Goal: Transaction & Acquisition: Purchase product/service

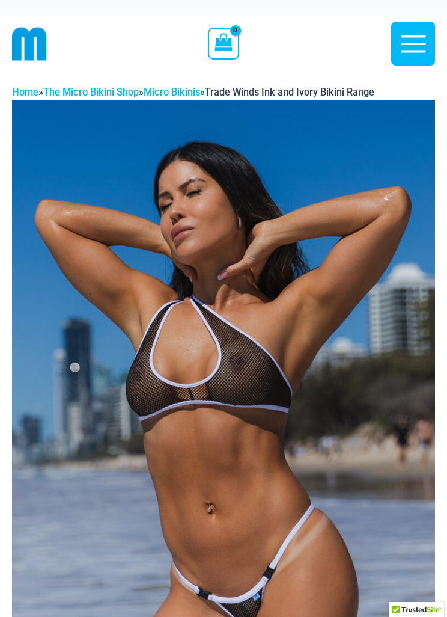
click at [26, 90] on link "Home" at bounding box center [25, 92] width 26 height 11
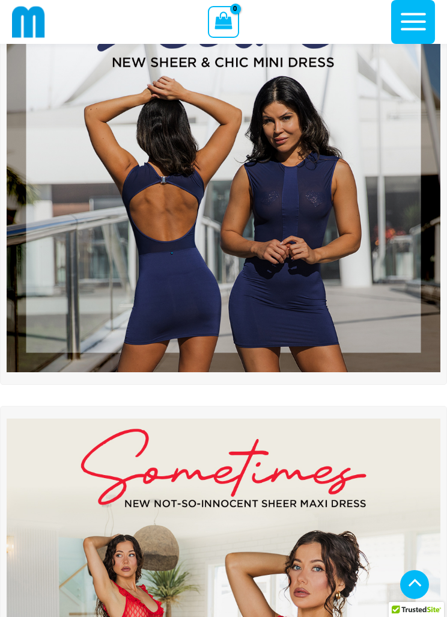
scroll to position [189, 0]
click at [266, 257] on img at bounding box center [224, 156] width 434 height 434
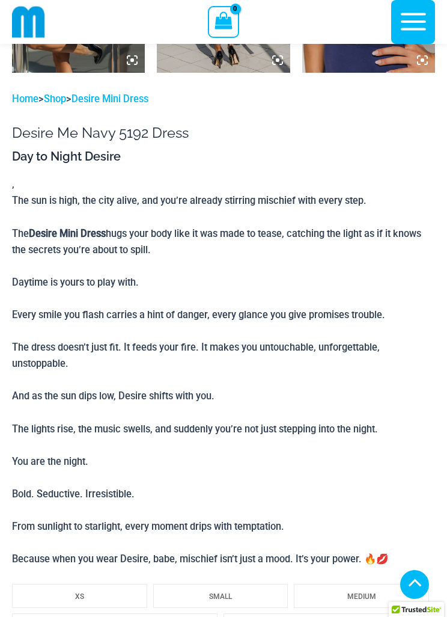
scroll to position [1282, 0]
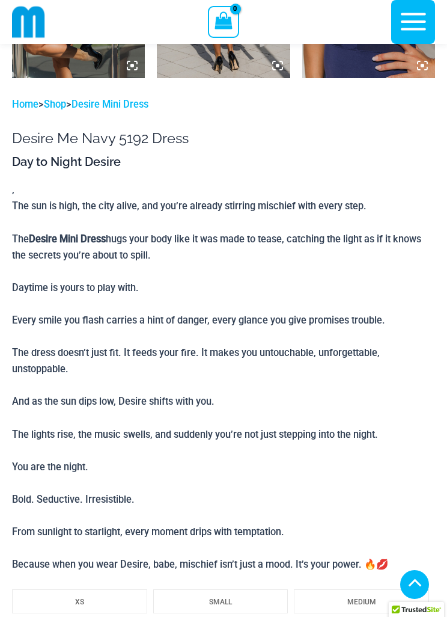
click at [79, 233] on b "Desire Mini Dress" at bounding box center [67, 238] width 77 height 11
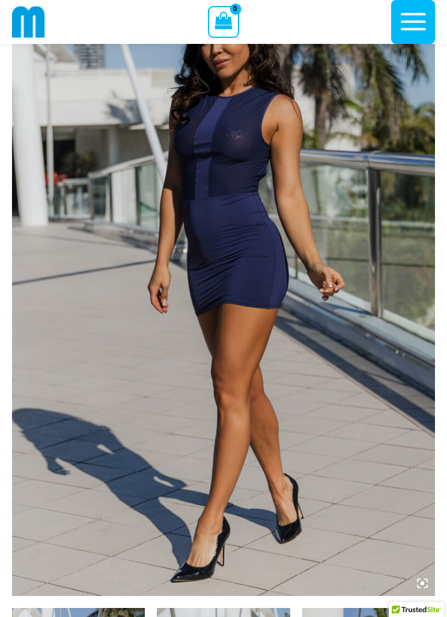
scroll to position [85, 0]
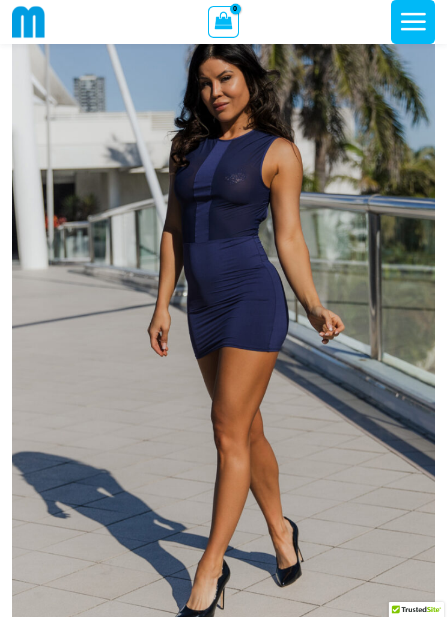
click at [262, 292] on img at bounding box center [223, 321] width 423 height 635
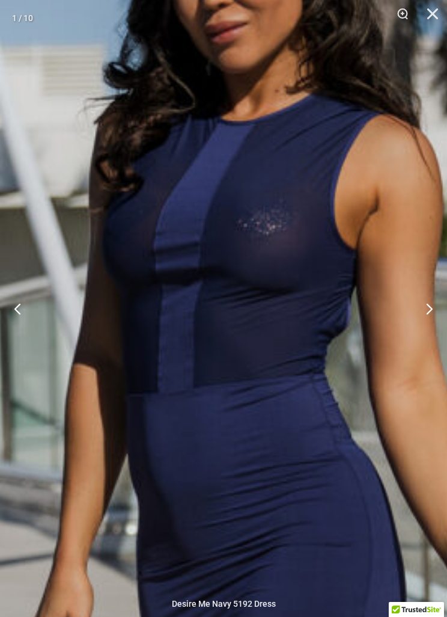
click at [434, 302] on button "Next" at bounding box center [424, 308] width 45 height 60
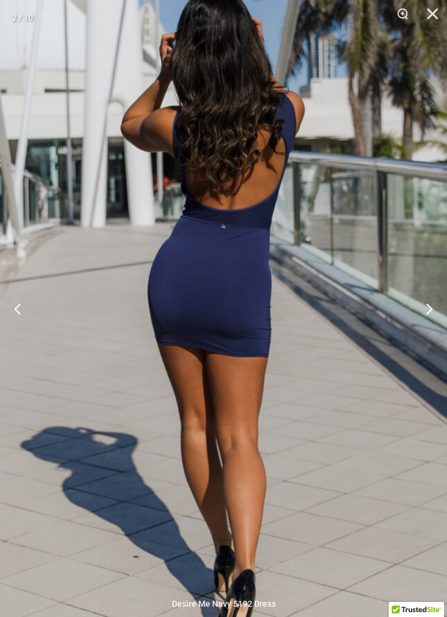
click at [426, 306] on button "Next" at bounding box center [424, 308] width 45 height 60
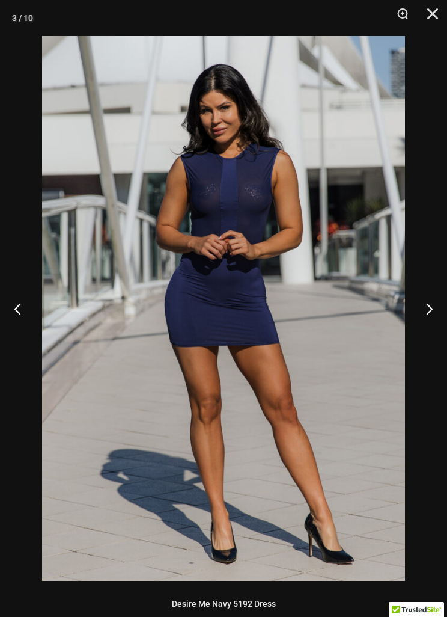
click at [419, 303] on button "Next" at bounding box center [424, 308] width 45 height 60
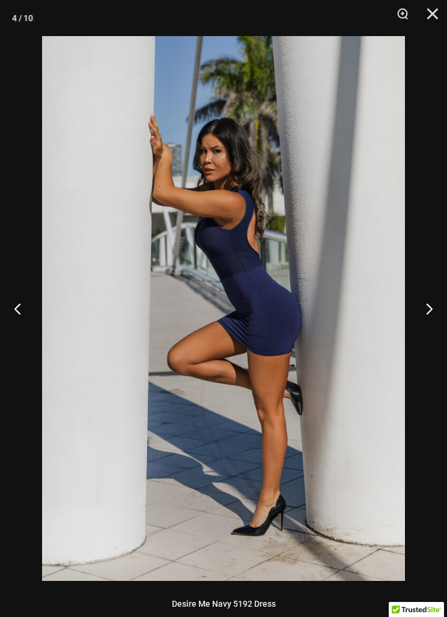
click at [19, 312] on button "Previous" at bounding box center [22, 308] width 45 height 60
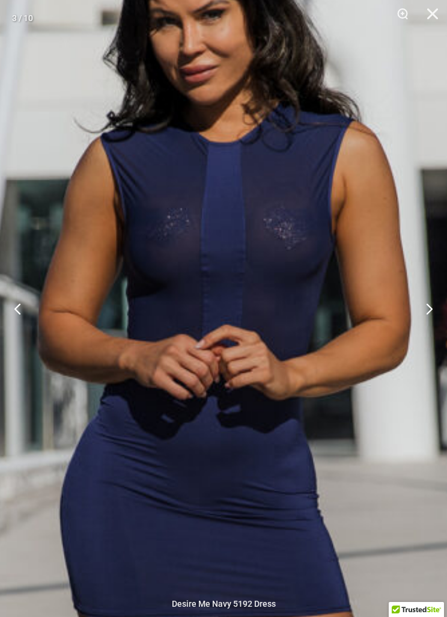
click at [435, 292] on button "Next" at bounding box center [424, 308] width 45 height 60
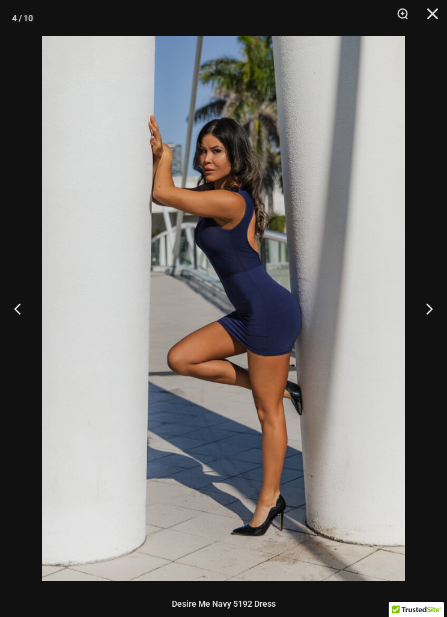
click at [426, 292] on button "Next" at bounding box center [424, 308] width 45 height 60
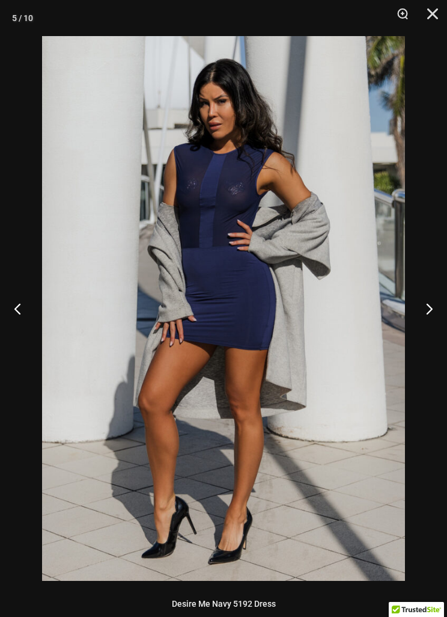
click at [425, 290] on button "Next" at bounding box center [424, 308] width 45 height 60
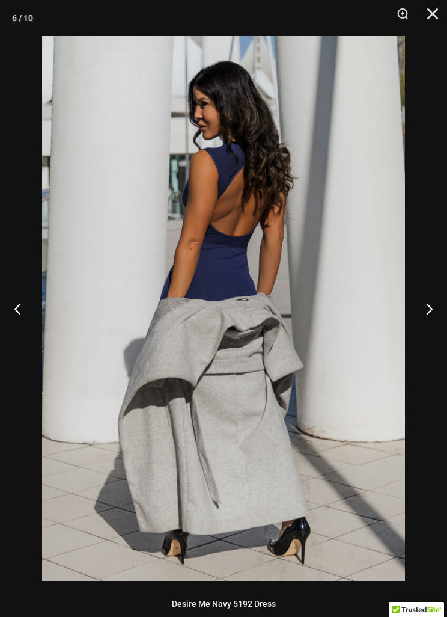
click at [423, 292] on button "Next" at bounding box center [424, 308] width 45 height 60
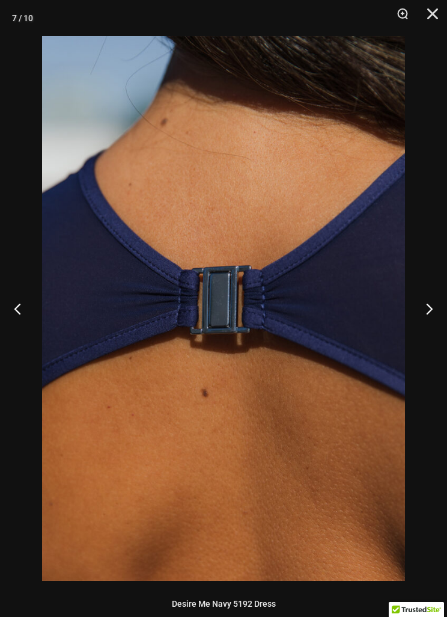
click at [426, 294] on button "Next" at bounding box center [424, 308] width 45 height 60
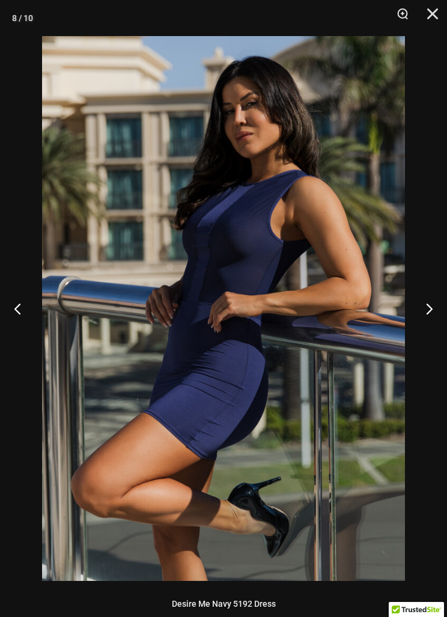
click at [425, 291] on button "Next" at bounding box center [424, 308] width 45 height 60
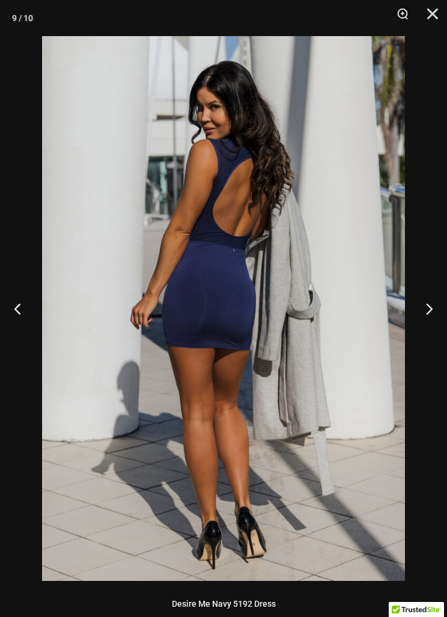
click at [425, 294] on button "Next" at bounding box center [424, 308] width 45 height 60
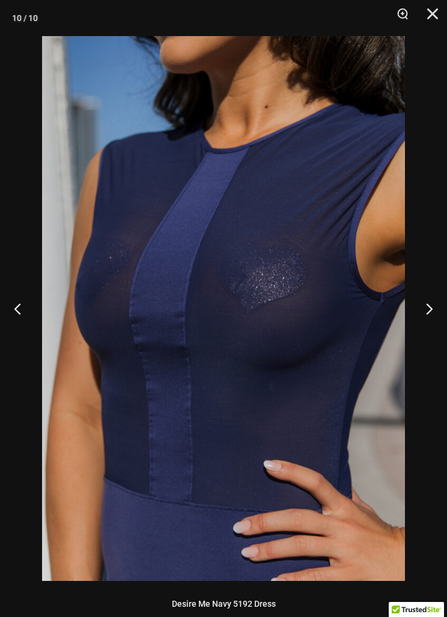
click at [425, 292] on button "Next" at bounding box center [424, 308] width 45 height 60
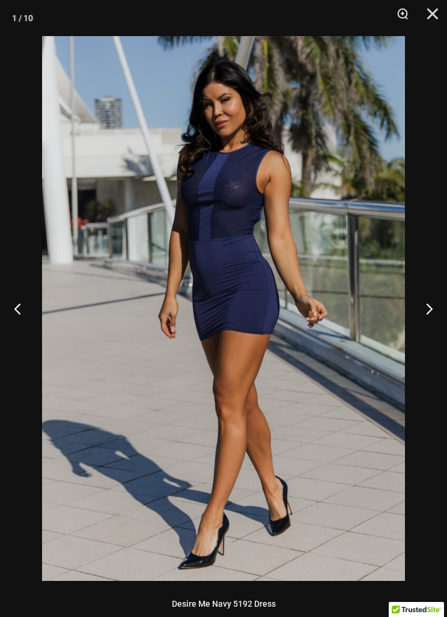
click at [441, 10] on button "Close" at bounding box center [429, 18] width 30 height 36
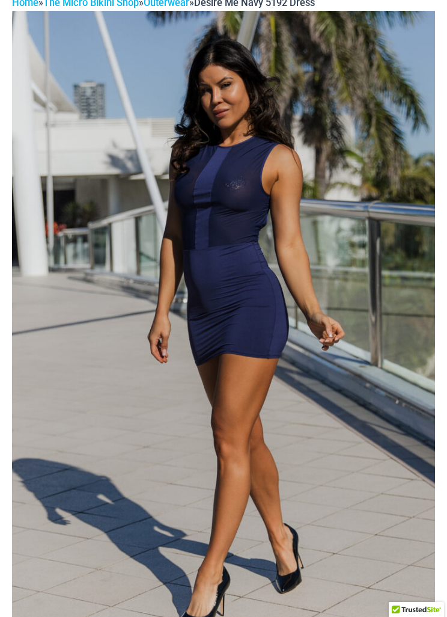
scroll to position [0, 0]
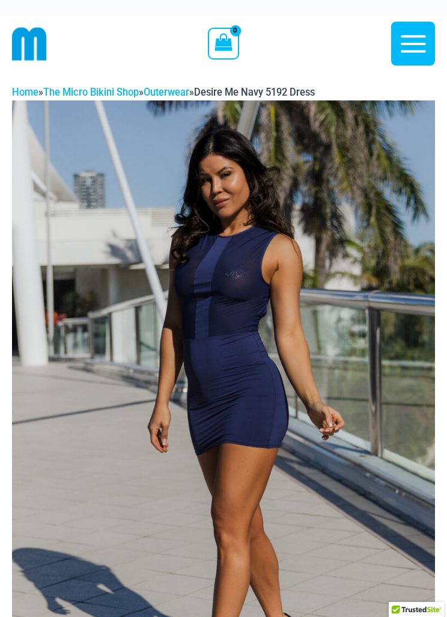
click at [32, 40] on img at bounding box center [29, 43] width 35 height 35
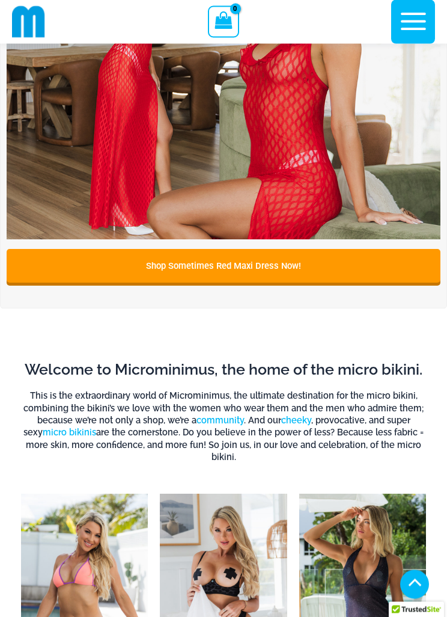
scroll to position [804, 0]
click at [134, 262] on link "Shop Sometimes Red Maxi Dress Now!" at bounding box center [224, 266] width 434 height 34
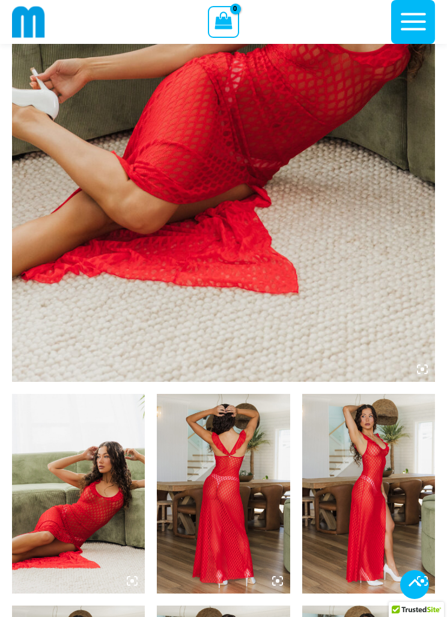
scroll to position [291, 0]
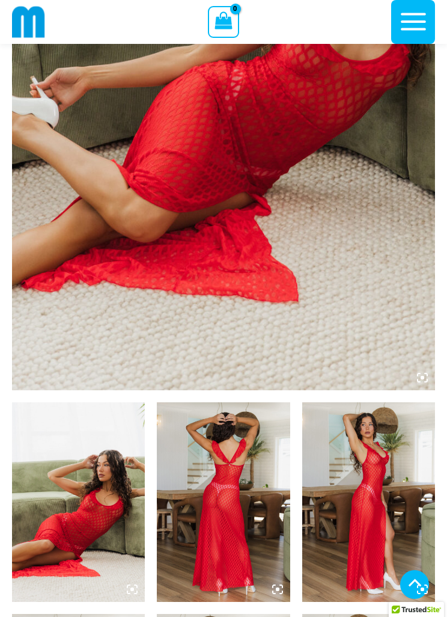
click at [425, 369] on img at bounding box center [223, 72] width 423 height 635
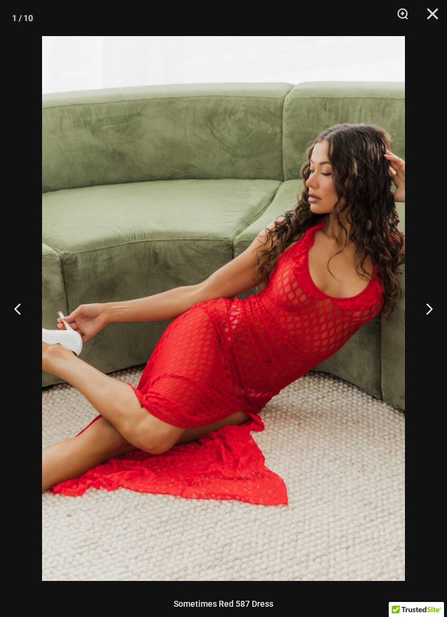
click at [436, 299] on button "Next" at bounding box center [424, 308] width 45 height 60
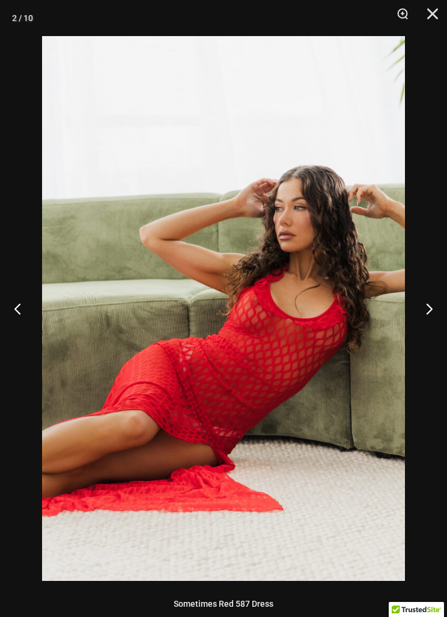
click at [424, 295] on button "Next" at bounding box center [424, 308] width 45 height 60
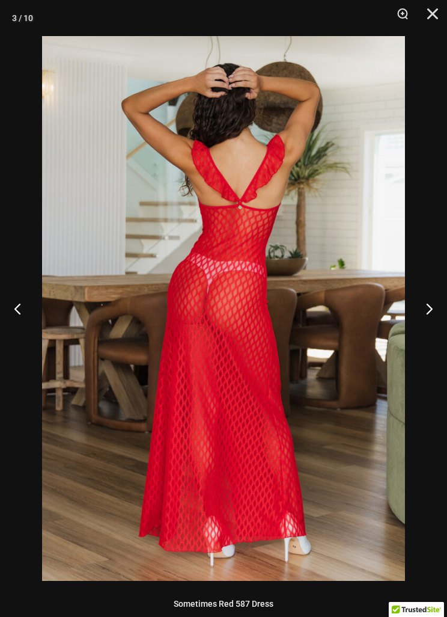
click at [426, 297] on button "Next" at bounding box center [424, 308] width 45 height 60
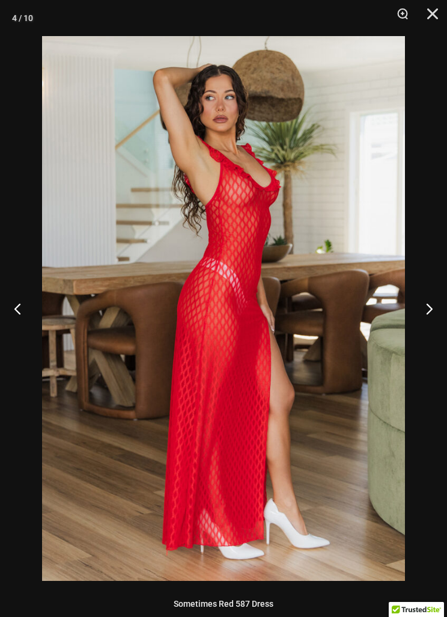
click at [429, 296] on button "Next" at bounding box center [424, 308] width 45 height 60
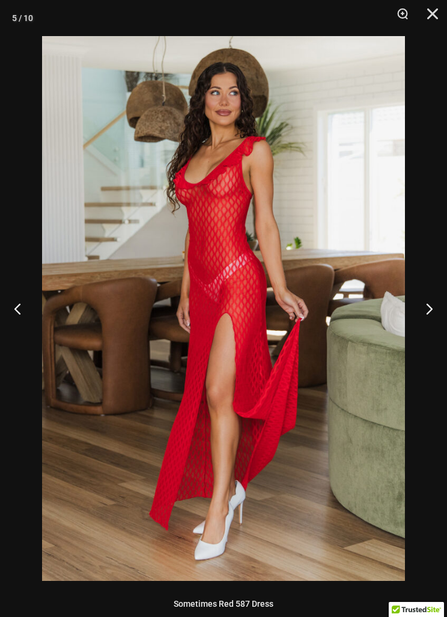
click at [427, 300] on button "Next" at bounding box center [424, 308] width 45 height 60
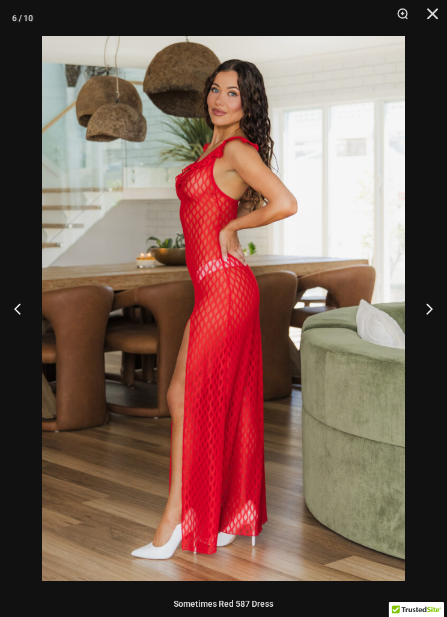
click at [428, 300] on button "Next" at bounding box center [424, 308] width 45 height 60
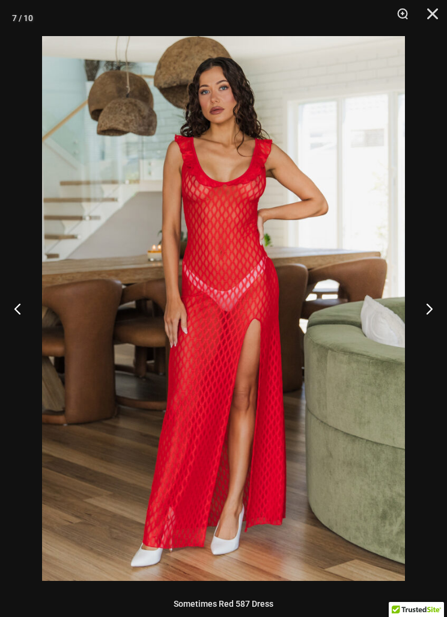
click at [427, 298] on button "Next" at bounding box center [424, 308] width 45 height 60
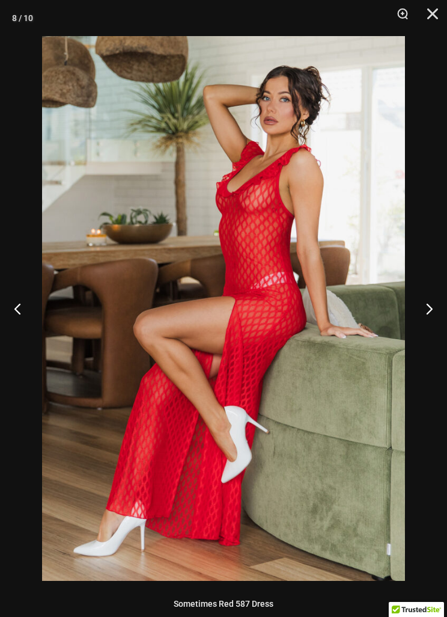
click at [25, 309] on button "Previous" at bounding box center [22, 308] width 45 height 60
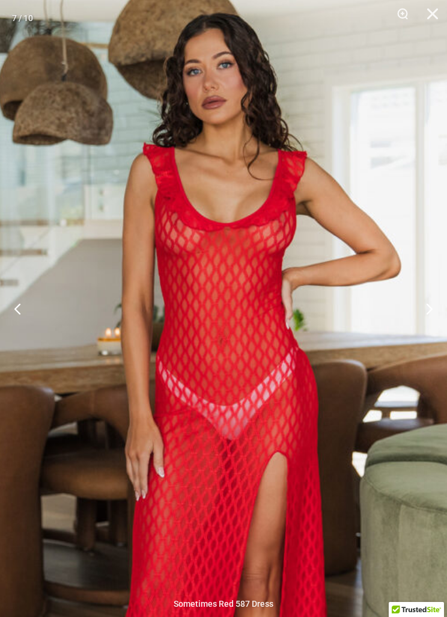
click at [435, 314] on button "Next" at bounding box center [424, 308] width 45 height 60
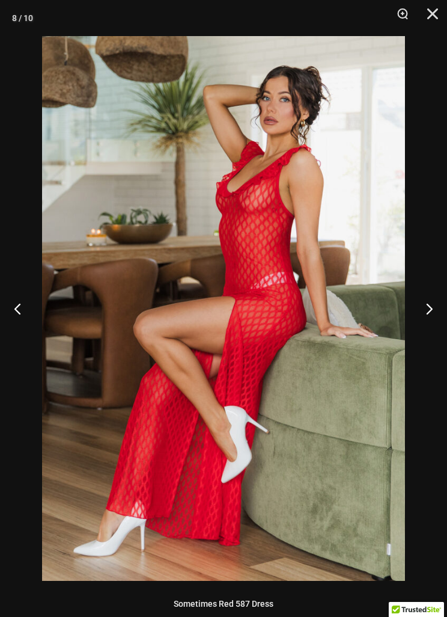
click at [437, 289] on button "Next" at bounding box center [424, 308] width 45 height 60
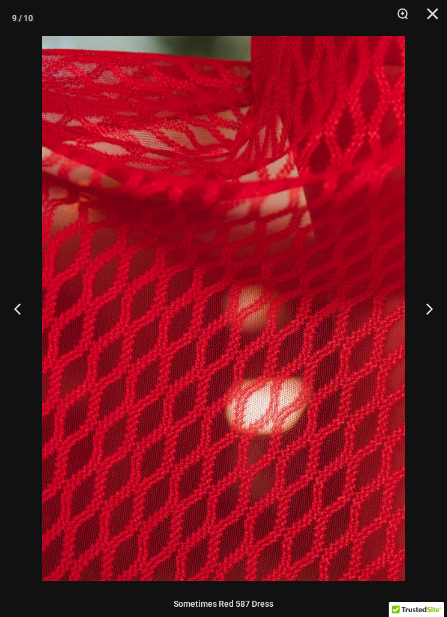
click at [436, 287] on button "Next" at bounding box center [424, 308] width 45 height 60
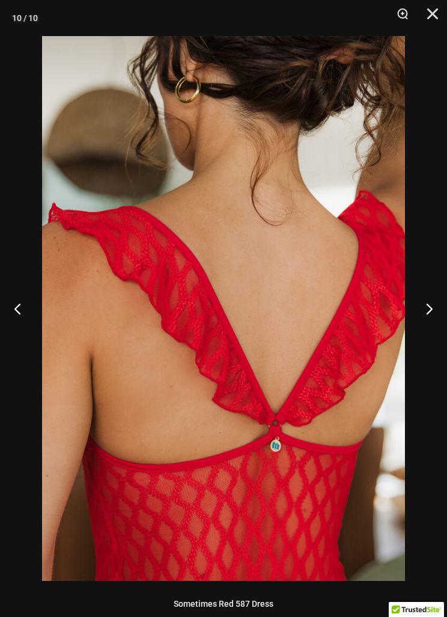
click at [435, 281] on button "Next" at bounding box center [424, 308] width 45 height 60
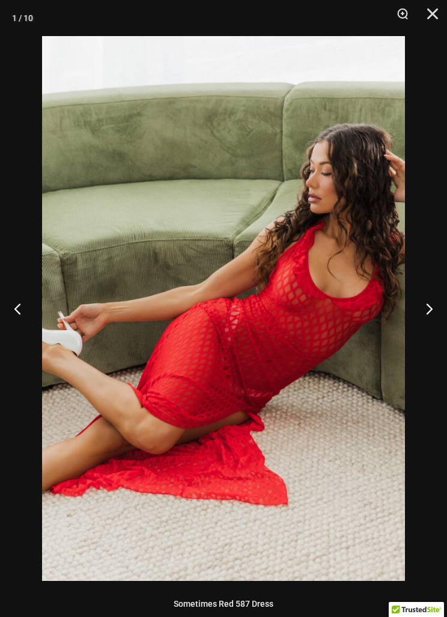
click at [438, 278] on button "Next" at bounding box center [424, 308] width 45 height 60
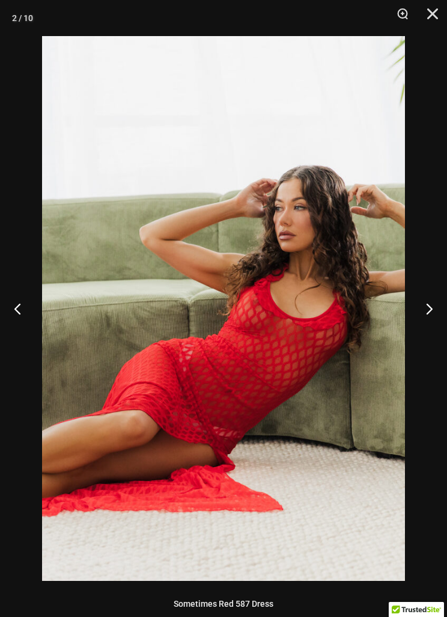
click at [437, 282] on button "Next" at bounding box center [424, 308] width 45 height 60
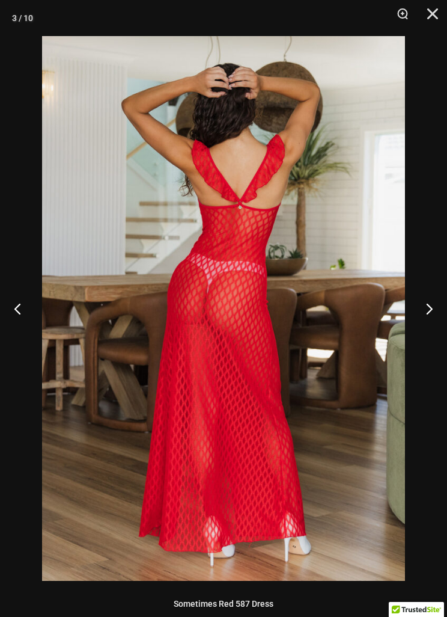
click at [437, 2] on button "Close" at bounding box center [429, 18] width 30 height 36
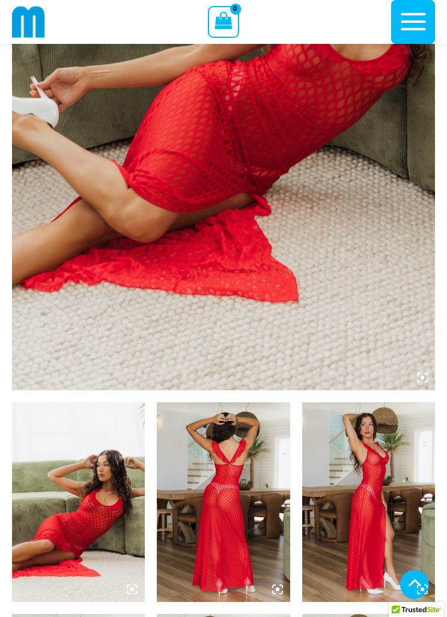
click at [416, 25] on icon "button" at bounding box center [414, 22] width 30 height 30
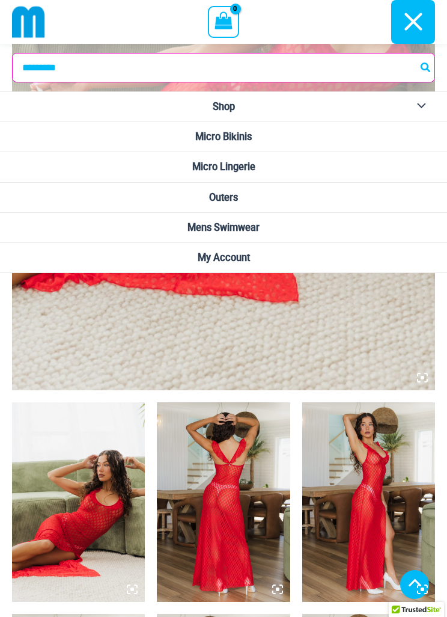
click at [329, 195] on link "Outers" at bounding box center [223, 198] width 447 height 30
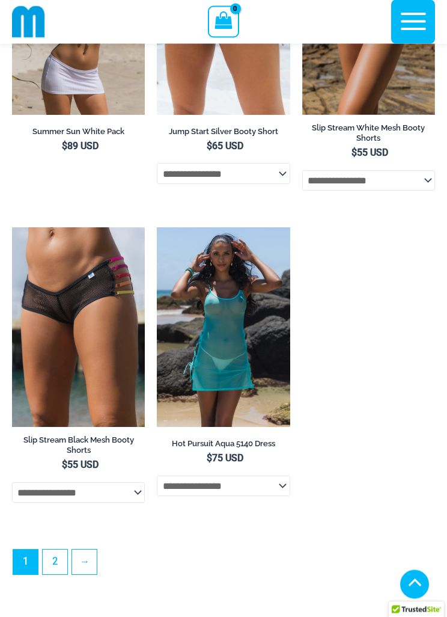
scroll to position [3071, 0]
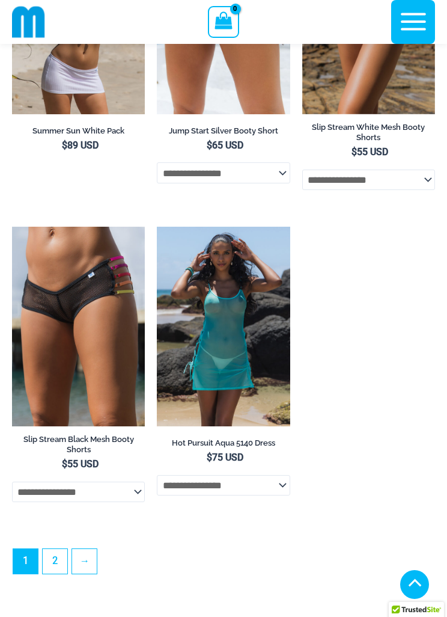
click at [84, 574] on link "→" at bounding box center [84, 561] width 25 height 25
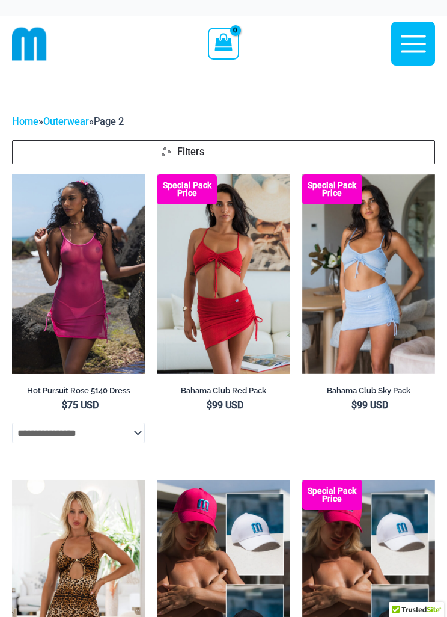
click at [417, 33] on icon "button" at bounding box center [414, 44] width 30 height 30
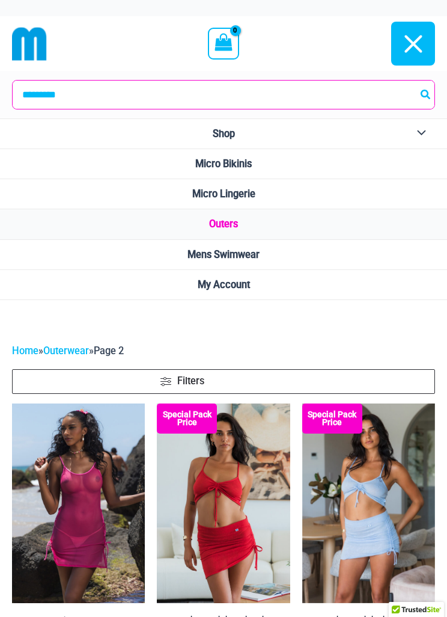
click at [357, 131] on link "Shop" at bounding box center [223, 134] width 447 height 30
click at [426, 129] on button "Menu Toggle" at bounding box center [418, 133] width 33 height 29
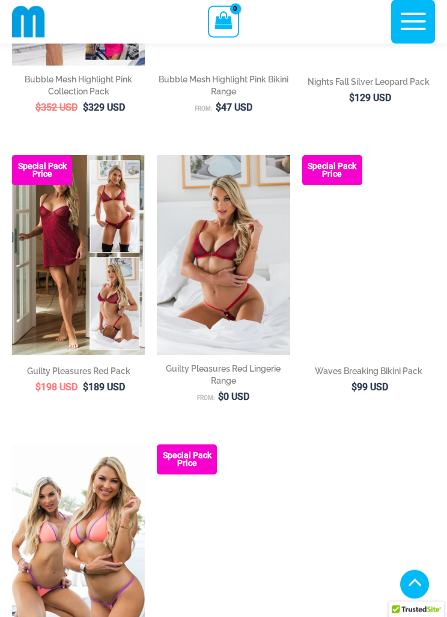
scroll to position [920, 0]
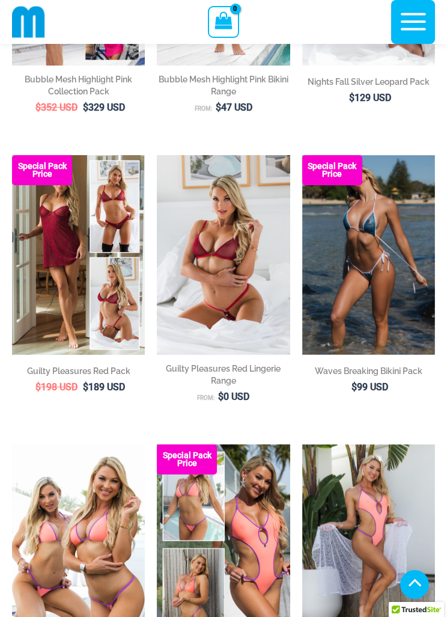
click at [12, 155] on img at bounding box center [12, 155] width 0 height 0
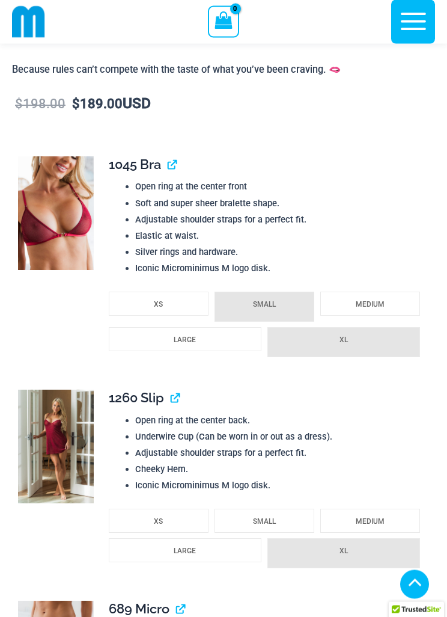
scroll to position [2006, 0]
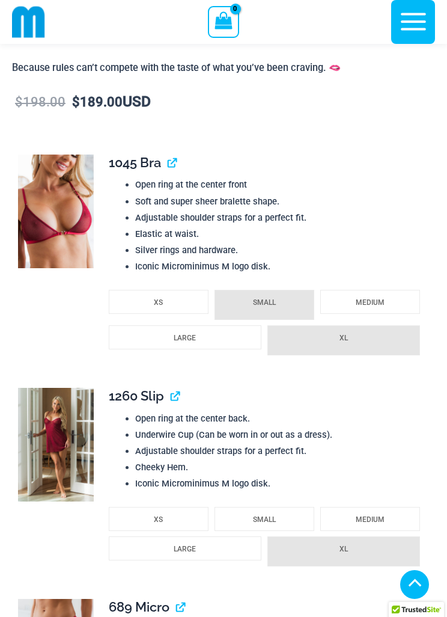
click at [218, 546] on li "LARGE" at bounding box center [185, 548] width 153 height 24
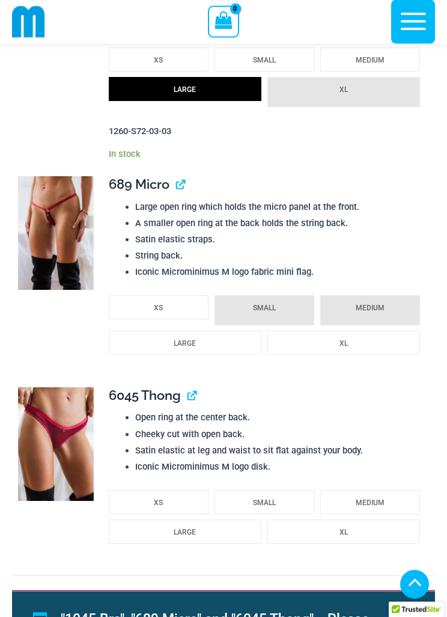
scroll to position [2467, 0]
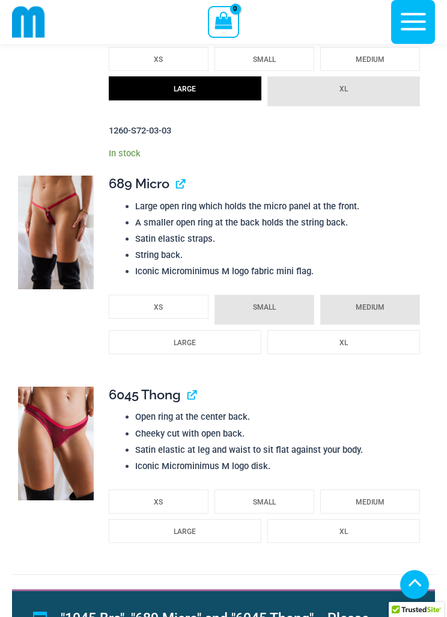
click at [377, 498] on span "MEDIUM" at bounding box center [370, 502] width 29 height 8
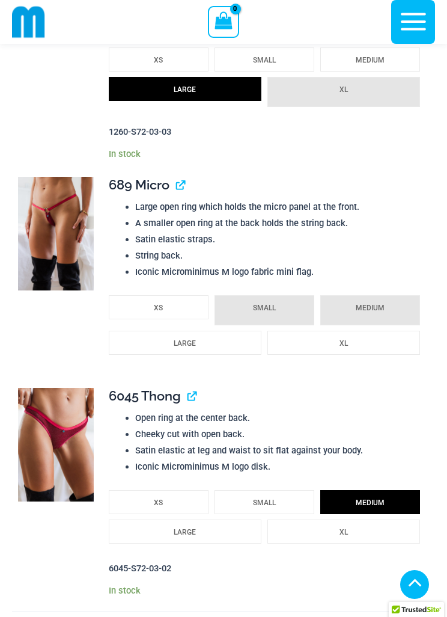
click at [188, 390] on link "View product" at bounding box center [188, 396] width 0 height 16
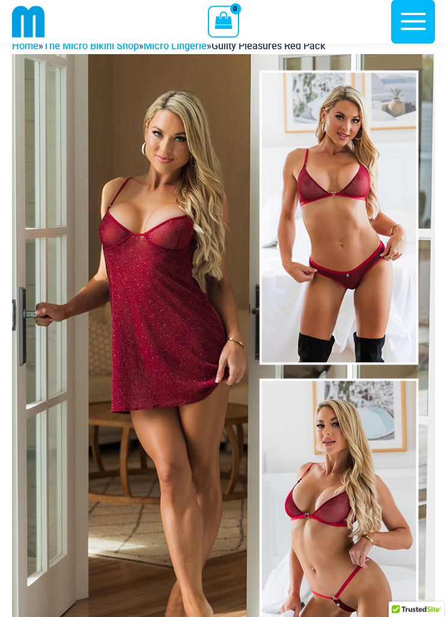
scroll to position [0, 0]
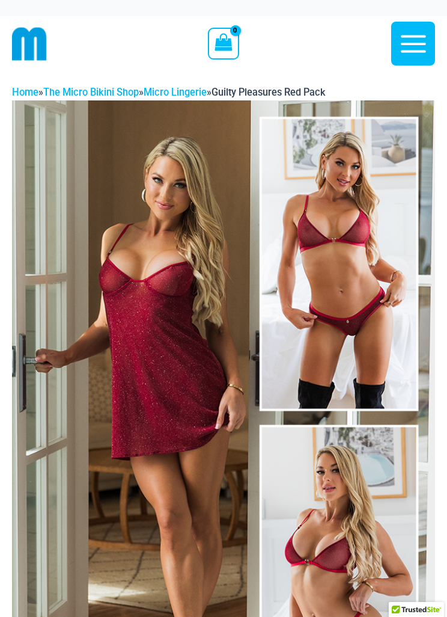
click at [24, 35] on img at bounding box center [29, 43] width 35 height 35
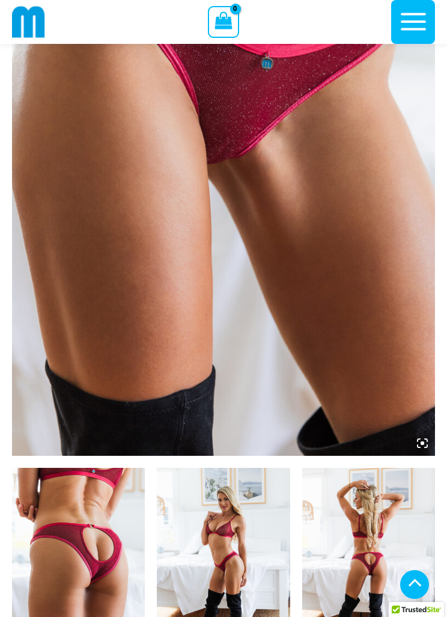
scroll to position [264, 0]
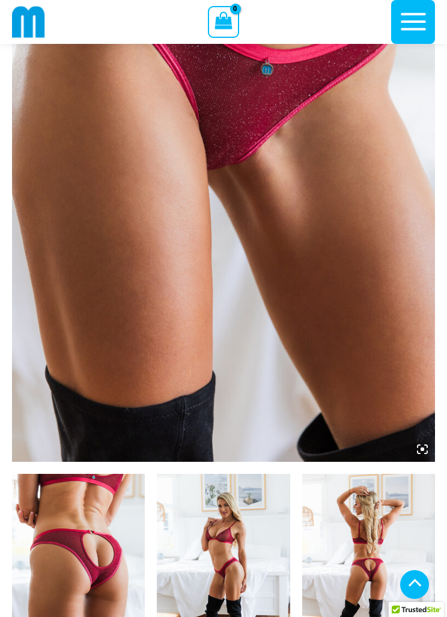
click at [431, 438] on img at bounding box center [223, 144] width 423 height 635
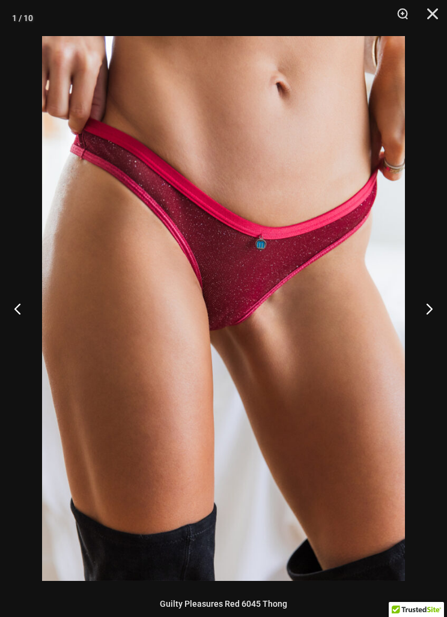
click at [427, 307] on button "Next" at bounding box center [424, 308] width 45 height 60
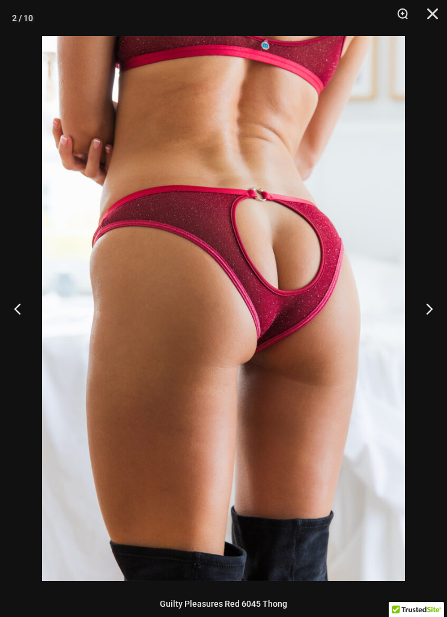
click at [427, 306] on button "Next" at bounding box center [424, 308] width 45 height 60
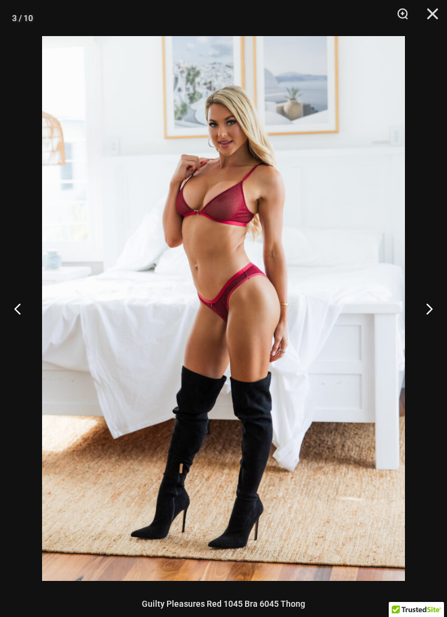
click at [428, 300] on button "Next" at bounding box center [424, 308] width 45 height 60
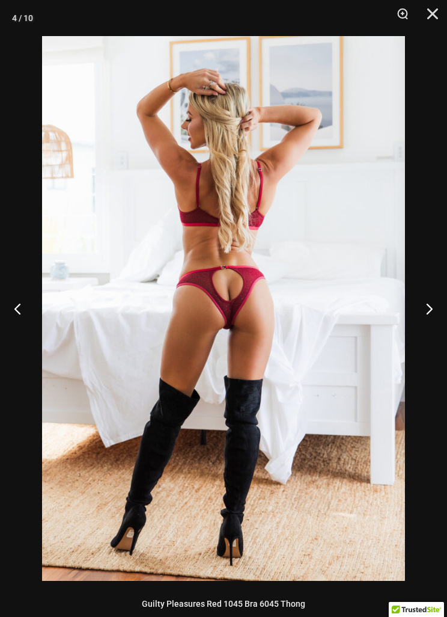
click at [431, 298] on button "Next" at bounding box center [424, 308] width 45 height 60
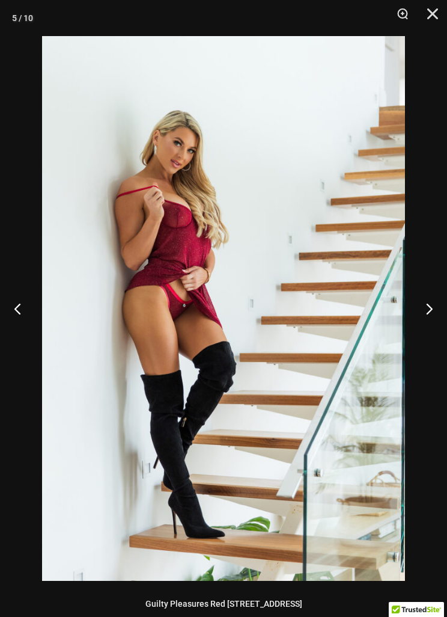
click at [435, 296] on button "Next" at bounding box center [424, 308] width 45 height 60
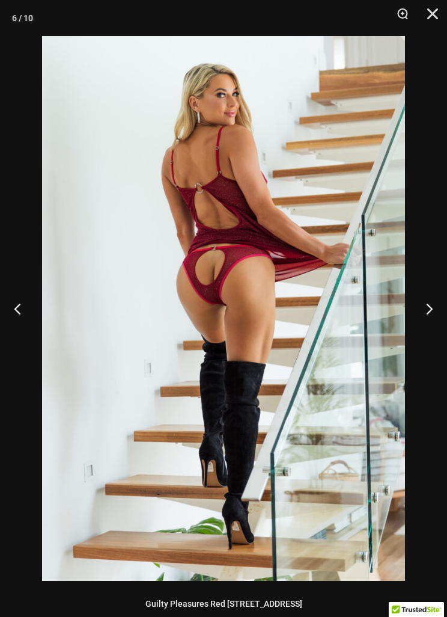
click at [437, 297] on button "Next" at bounding box center [424, 308] width 45 height 60
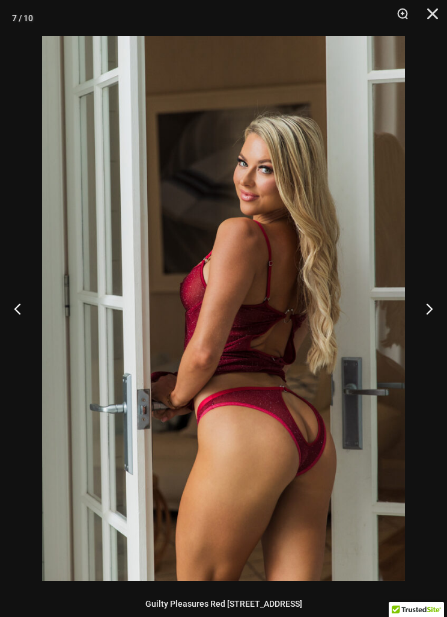
click at [14, 294] on button "Previous" at bounding box center [22, 308] width 45 height 60
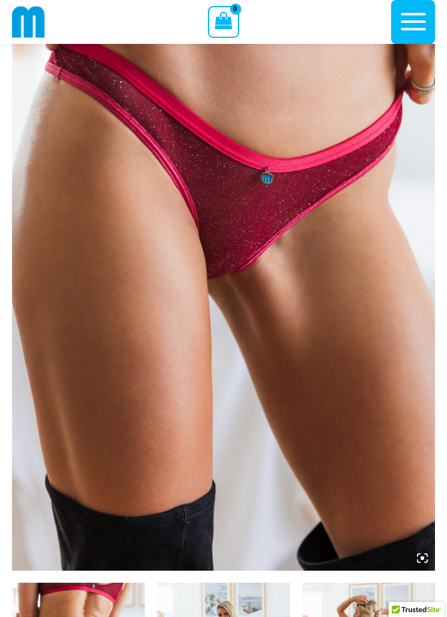
scroll to position [0, 0]
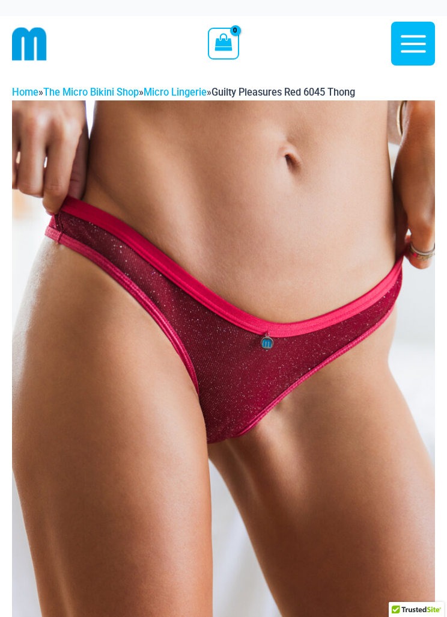
click at [419, 31] on icon "button" at bounding box center [414, 44] width 30 height 30
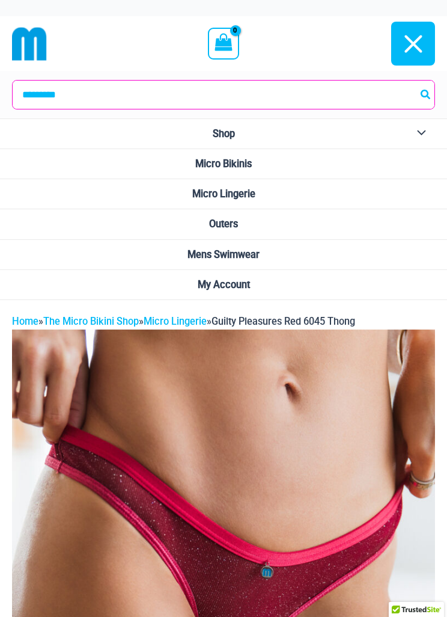
click at [319, 132] on link "Shop" at bounding box center [223, 134] width 447 height 30
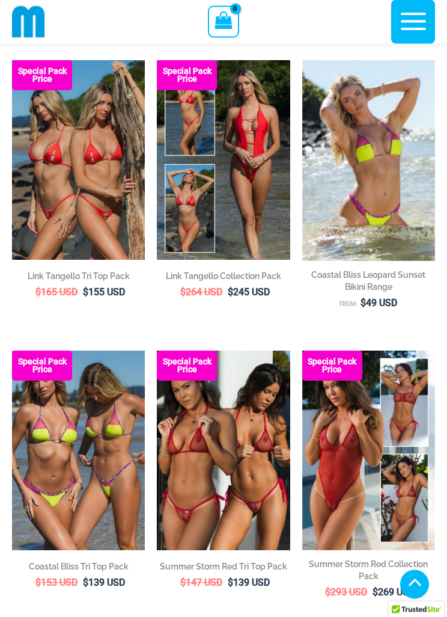
scroll to position [2450, 0]
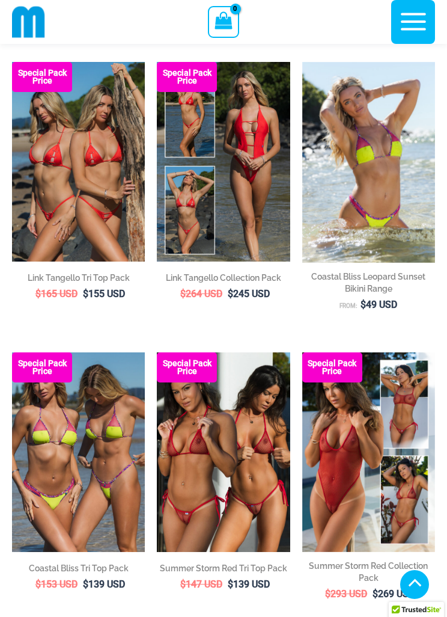
click at [303, 62] on img at bounding box center [303, 62] width 0 height 0
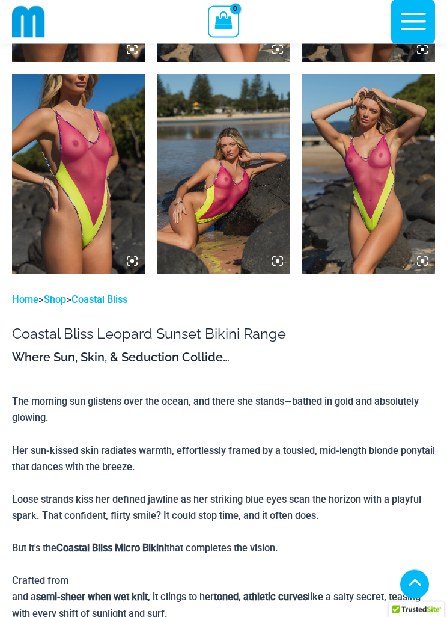
scroll to position [1694, 0]
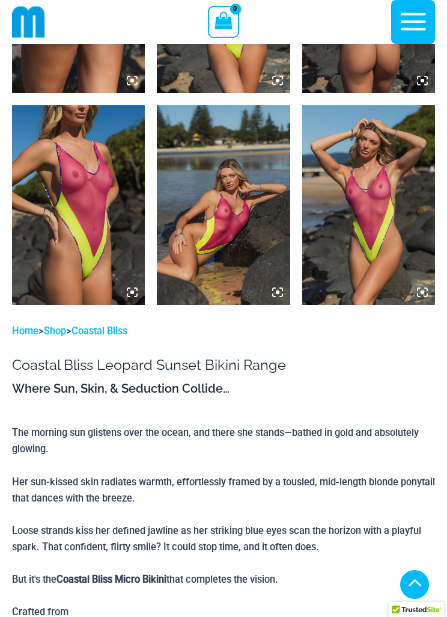
click at [375, 224] on img at bounding box center [369, 205] width 133 height 200
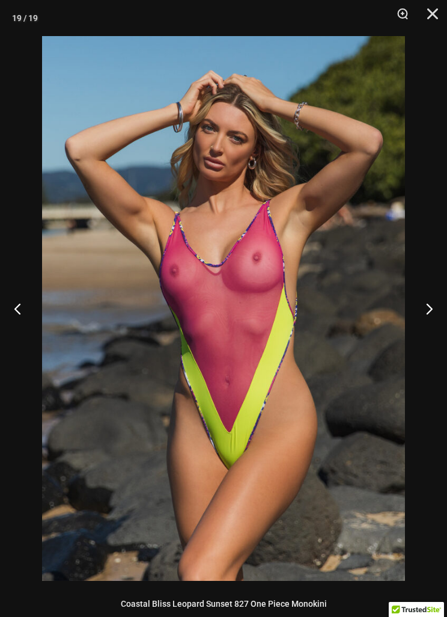
click at [431, 310] on button "Next" at bounding box center [424, 308] width 45 height 60
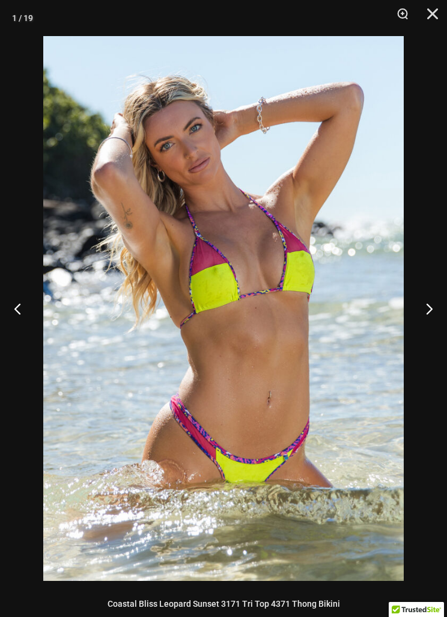
click at [434, 309] on button "Next" at bounding box center [424, 308] width 45 height 60
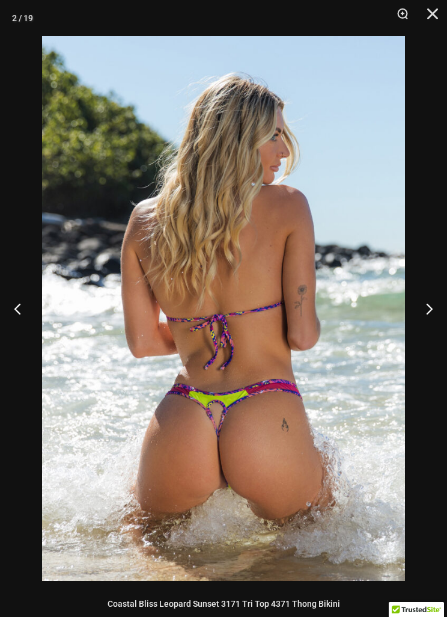
click at [436, 306] on button "Next" at bounding box center [424, 308] width 45 height 60
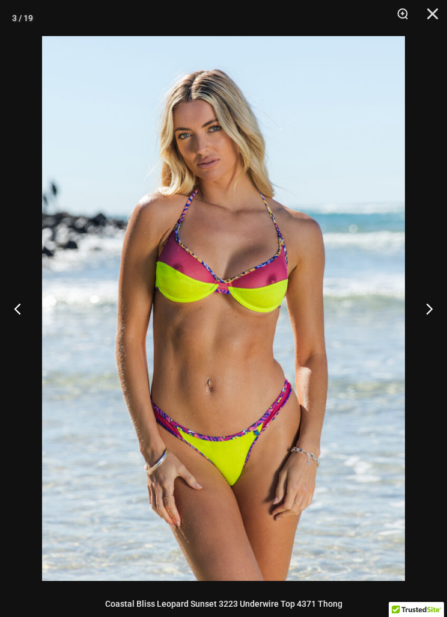
click at [426, 307] on button "Next" at bounding box center [424, 308] width 45 height 60
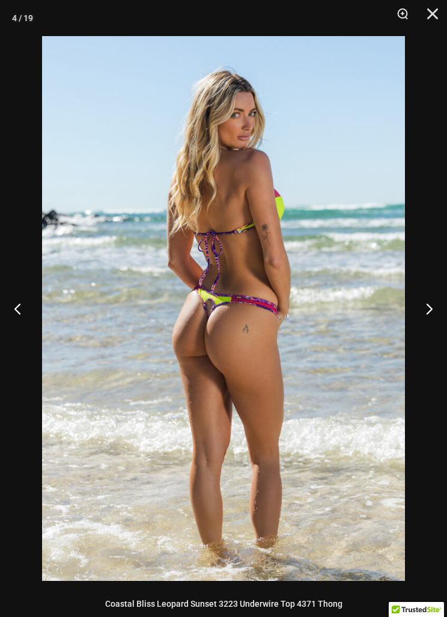
click at [425, 306] on button "Next" at bounding box center [424, 308] width 45 height 60
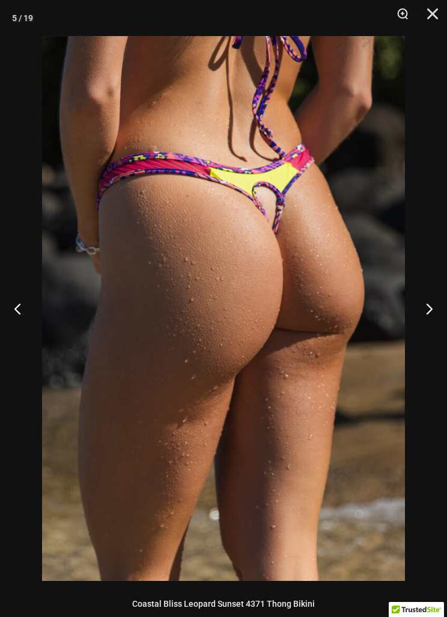
click at [423, 307] on button "Next" at bounding box center [424, 308] width 45 height 60
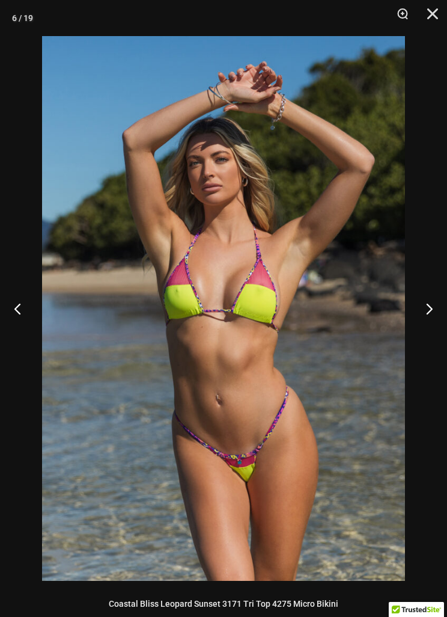
click at [426, 306] on button "Next" at bounding box center [424, 308] width 45 height 60
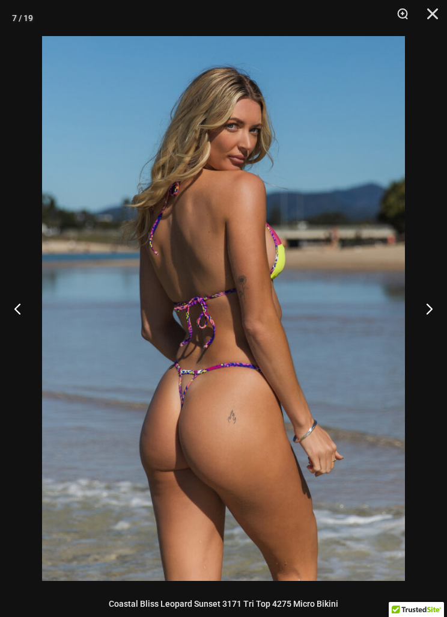
click at [422, 304] on button "Next" at bounding box center [424, 308] width 45 height 60
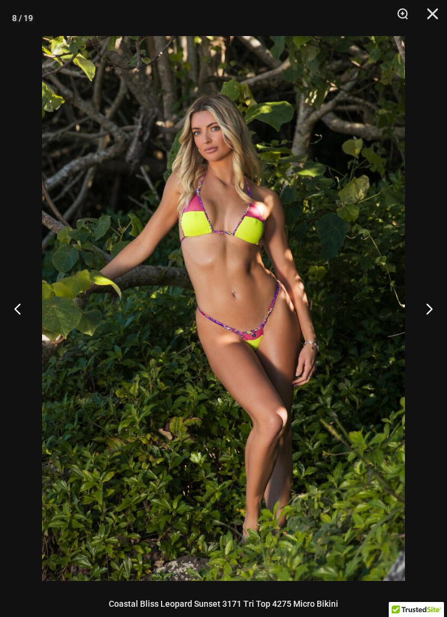
click at [424, 298] on button "Next" at bounding box center [424, 308] width 45 height 60
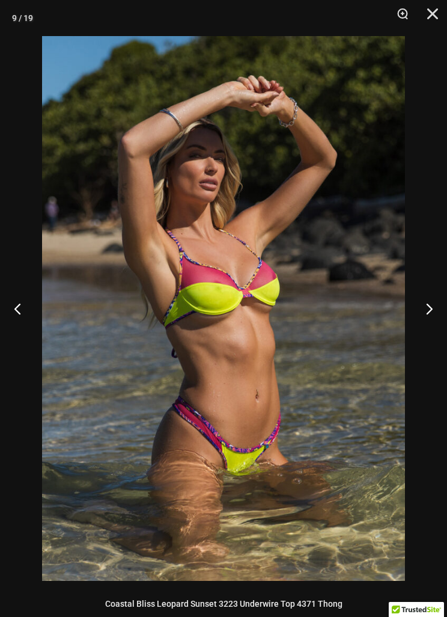
click at [420, 298] on button "Next" at bounding box center [424, 308] width 45 height 60
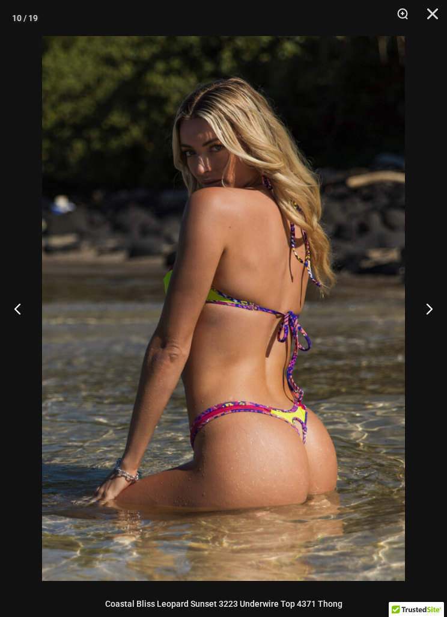
click at [422, 294] on button "Next" at bounding box center [424, 308] width 45 height 60
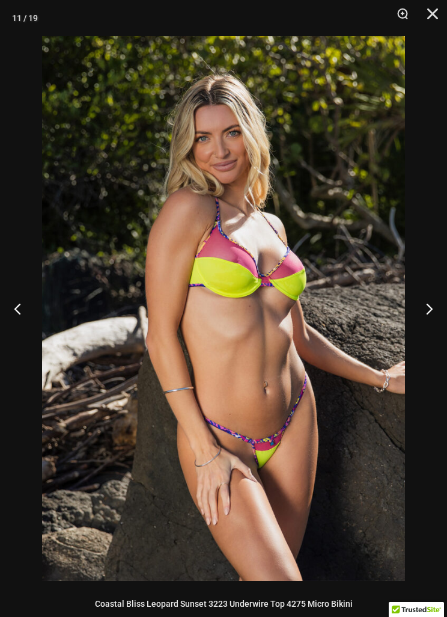
click at [422, 294] on button "Next" at bounding box center [424, 308] width 45 height 60
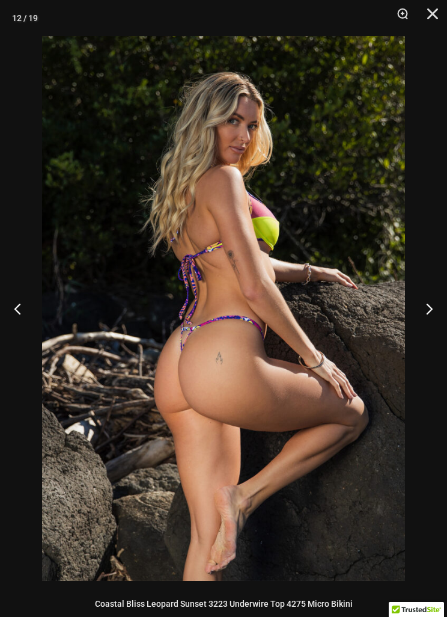
click at [423, 295] on button "Next" at bounding box center [424, 308] width 45 height 60
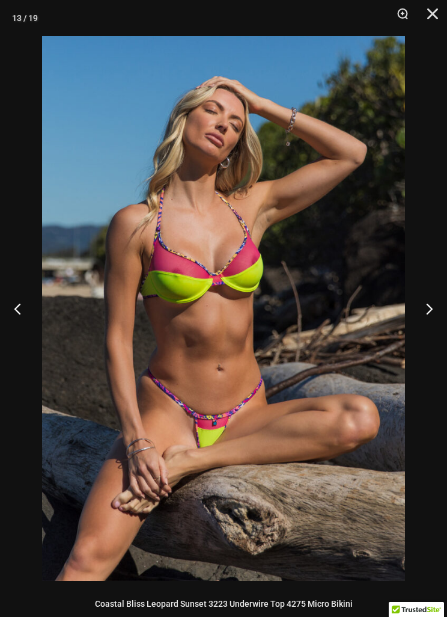
click at [425, 293] on button "Next" at bounding box center [424, 308] width 45 height 60
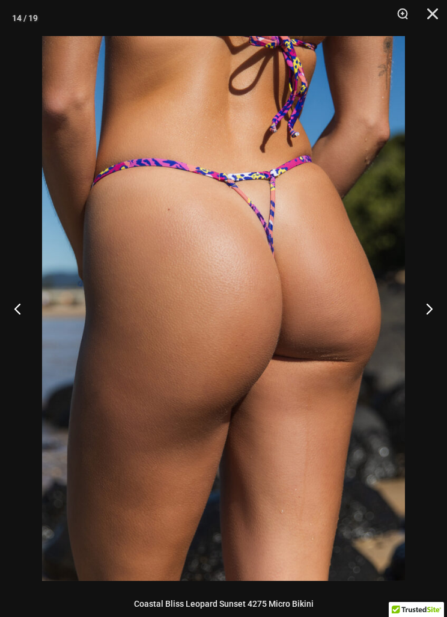
click at [422, 294] on button "Next" at bounding box center [424, 308] width 45 height 60
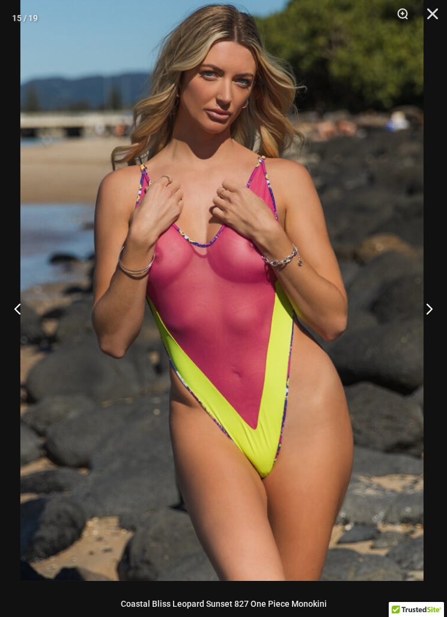
click at [438, 19] on button "Close" at bounding box center [429, 18] width 30 height 36
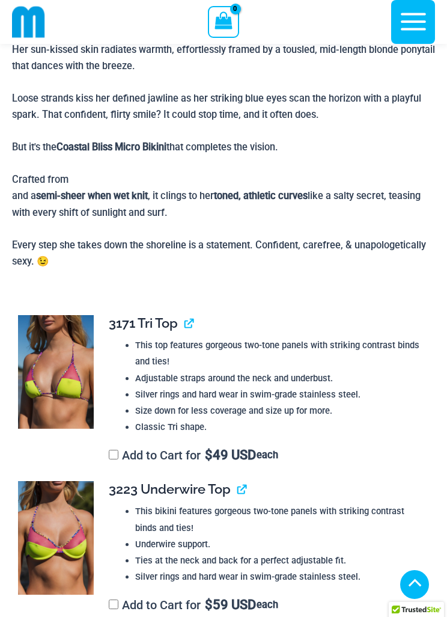
scroll to position [2120, 0]
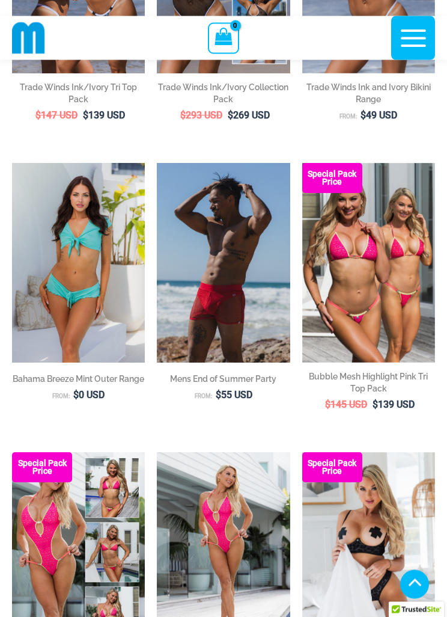
scroll to position [334, 0]
click at [157, 163] on img at bounding box center [157, 163] width 0 height 0
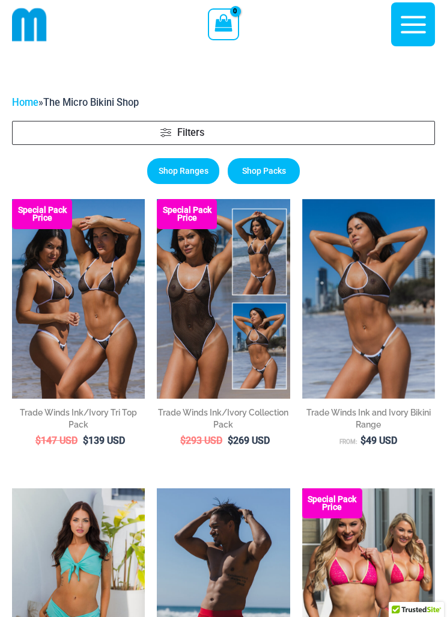
scroll to position [0, 0]
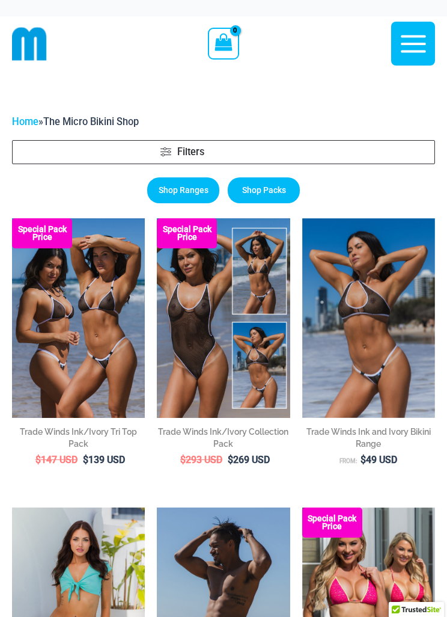
click at [24, 42] on img at bounding box center [29, 43] width 35 height 35
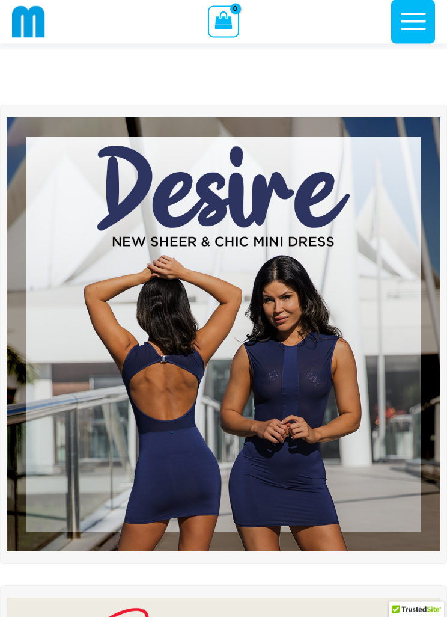
scroll to position [82, 0]
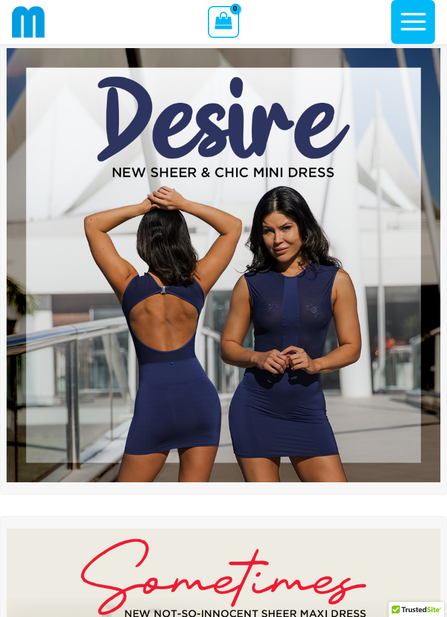
click at [286, 348] on img at bounding box center [224, 265] width 434 height 434
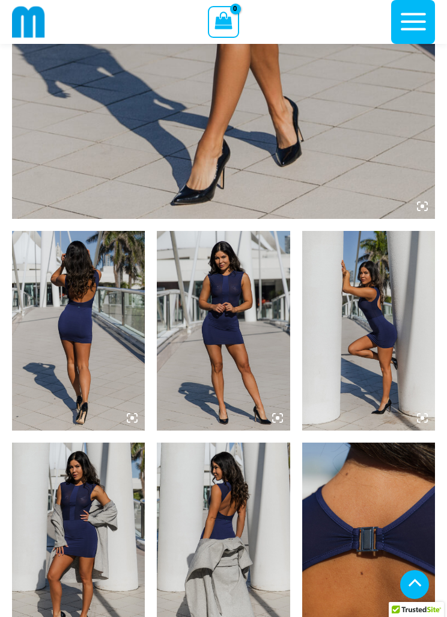
scroll to position [481, 0]
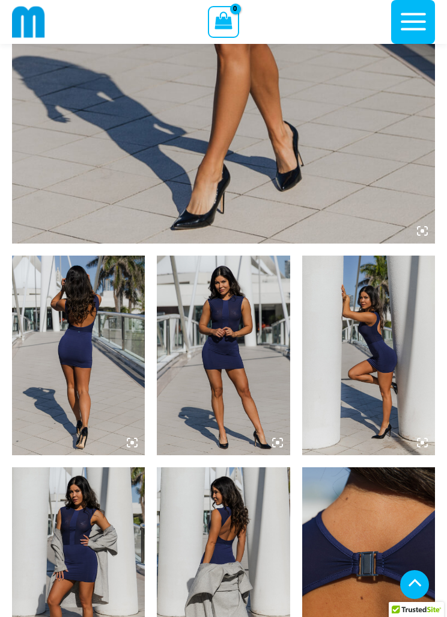
click at [424, 230] on icon at bounding box center [423, 231] width 4 height 4
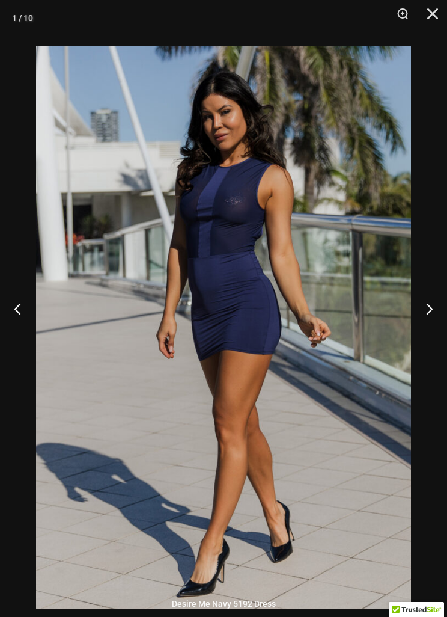
click at [437, 328] on button "Next" at bounding box center [424, 308] width 45 height 60
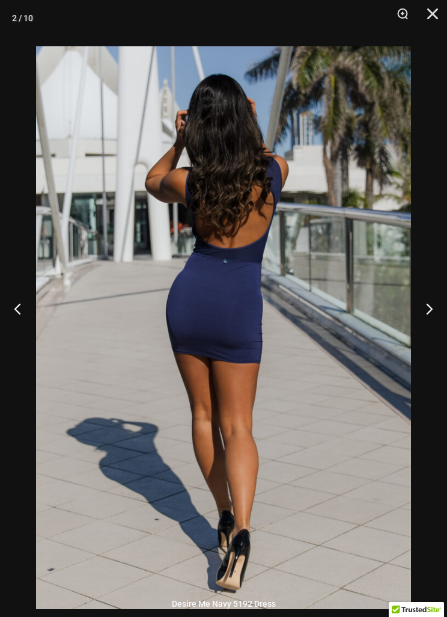
click at [437, 328] on button "Next" at bounding box center [424, 308] width 45 height 60
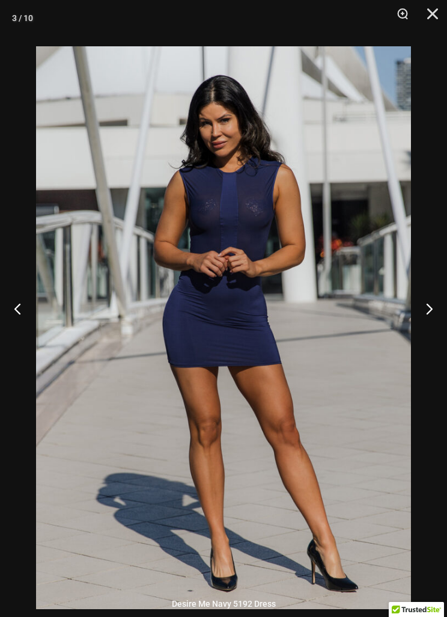
click at [435, 329] on button "Next" at bounding box center [424, 308] width 45 height 60
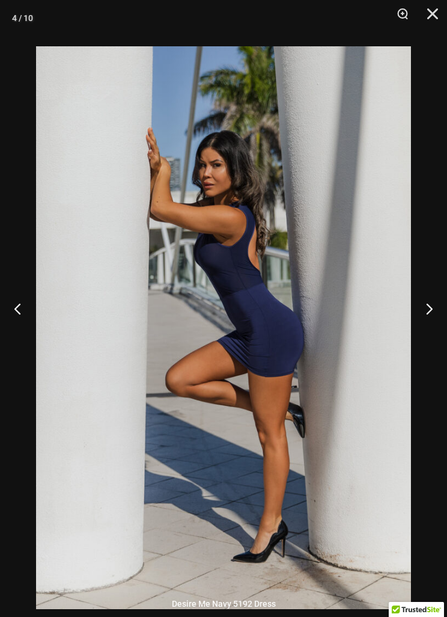
click at [435, 329] on button "Next" at bounding box center [424, 308] width 45 height 60
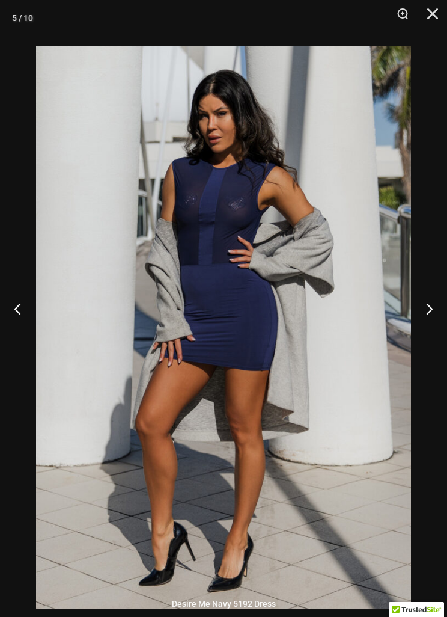
click at [431, 328] on button "Next" at bounding box center [424, 308] width 45 height 60
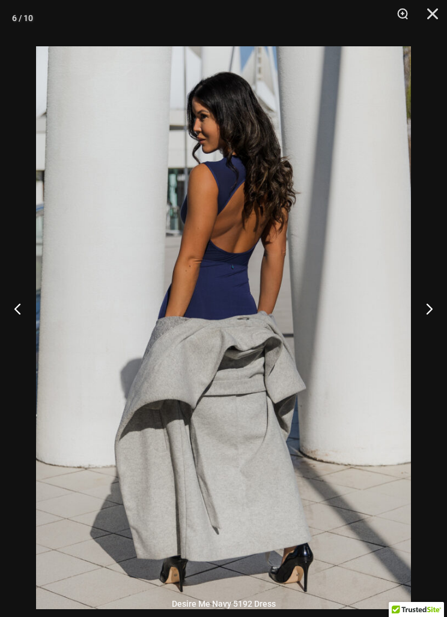
click at [427, 329] on button "Next" at bounding box center [424, 308] width 45 height 60
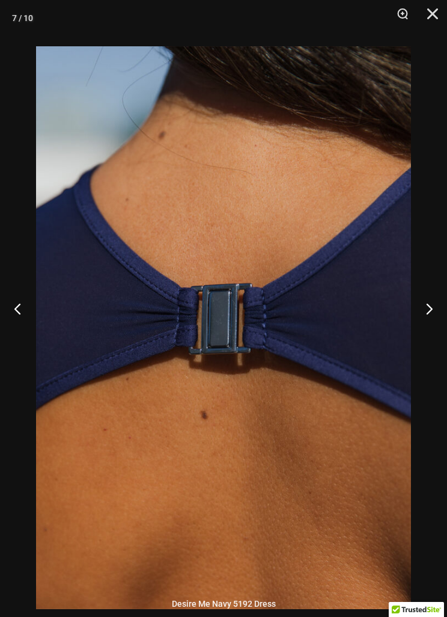
click at [426, 331] on button "Next" at bounding box center [424, 308] width 45 height 60
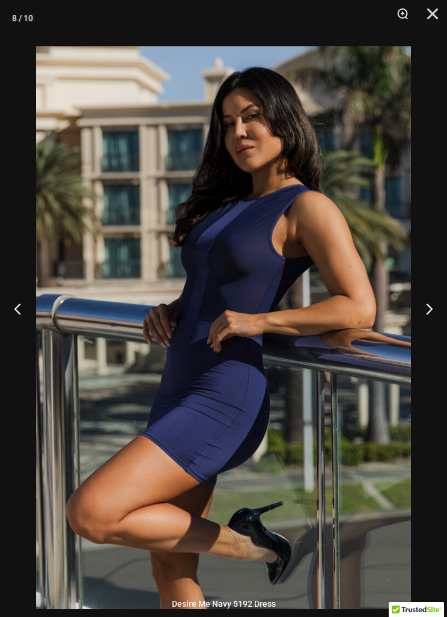
click at [433, 318] on button "Next" at bounding box center [424, 308] width 45 height 60
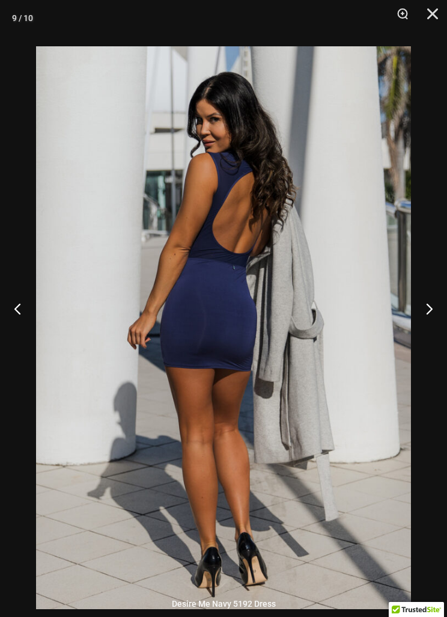
click at [427, 315] on button "Next" at bounding box center [424, 308] width 45 height 60
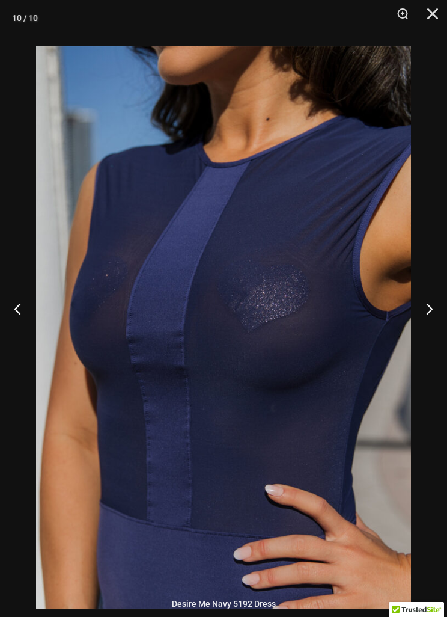
click at [31, 325] on button "Previous" at bounding box center [22, 308] width 45 height 60
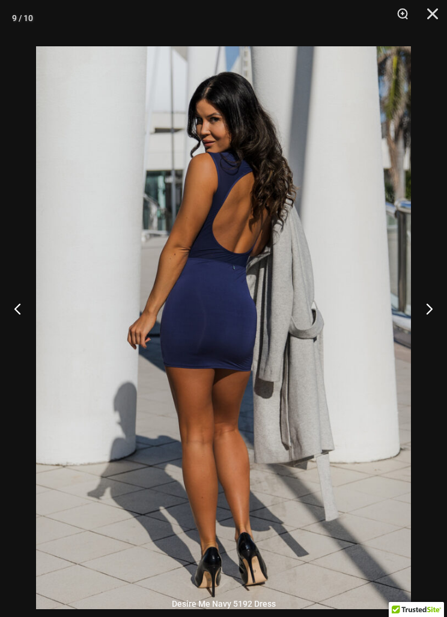
click at [425, 313] on button "Next" at bounding box center [424, 308] width 45 height 60
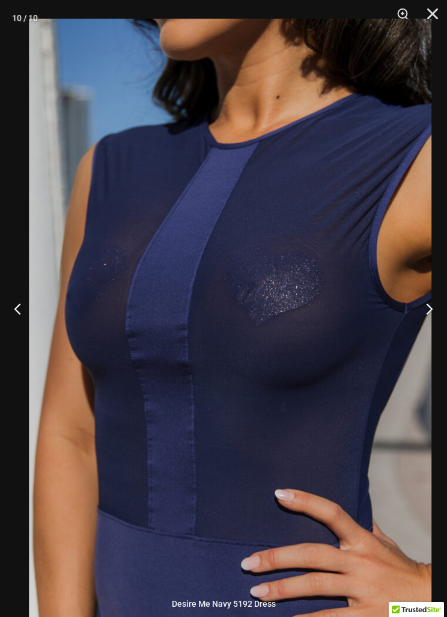
click at [438, 318] on button "Next" at bounding box center [424, 308] width 45 height 60
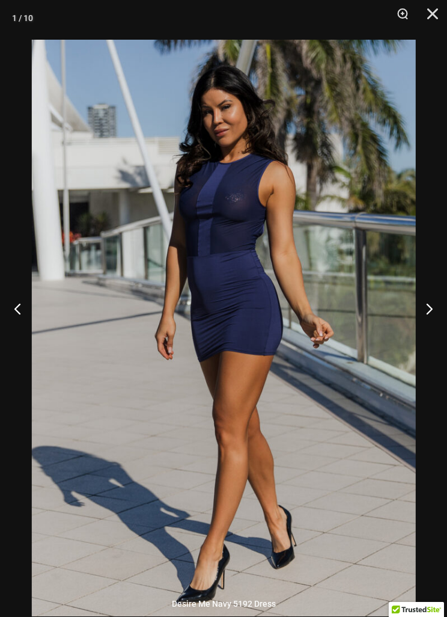
click at [437, 325] on button "Next" at bounding box center [424, 308] width 45 height 60
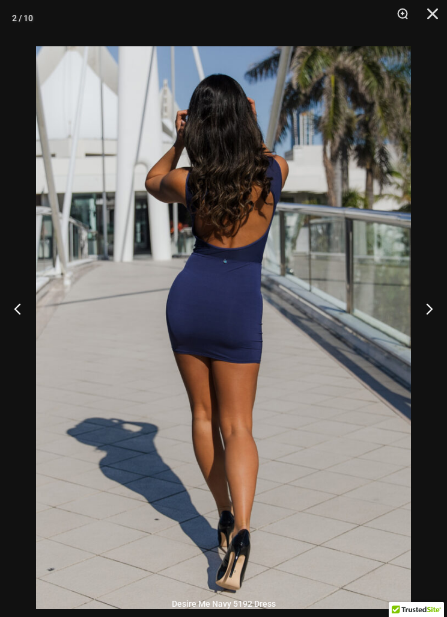
click at [430, 321] on button "Next" at bounding box center [424, 308] width 45 height 60
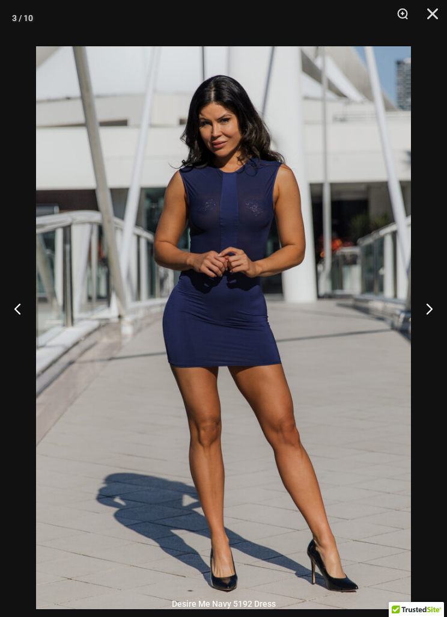
click at [438, 13] on button "Close" at bounding box center [429, 18] width 30 height 36
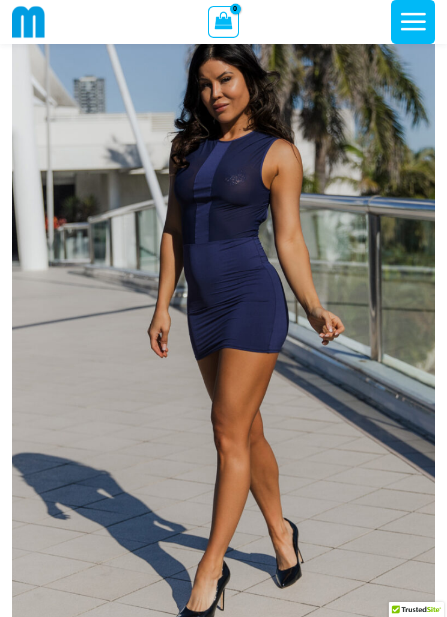
scroll to position [84, 0]
click at [30, 20] on img at bounding box center [28, 21] width 33 height 33
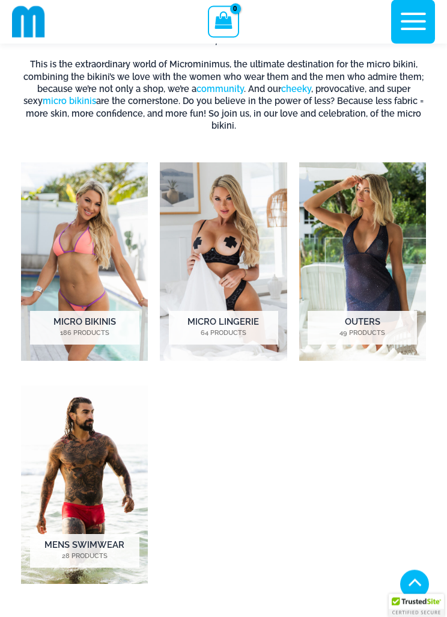
scroll to position [1136, 0]
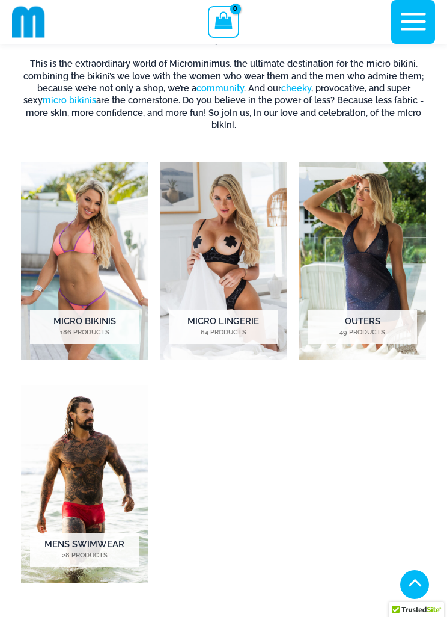
click at [360, 296] on img "Visit product category Outers" at bounding box center [363, 261] width 127 height 198
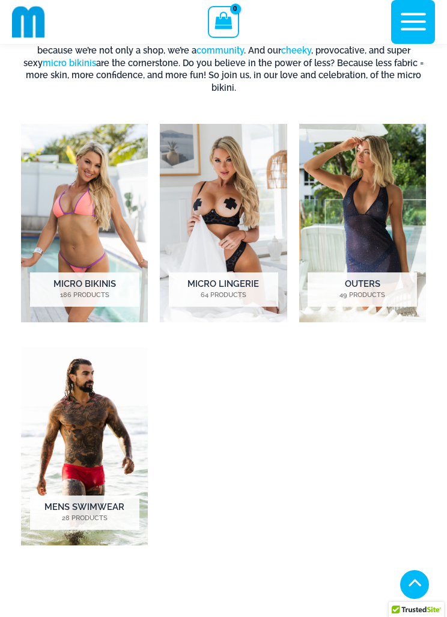
click at [238, 275] on h2 "Micro Lingerie 64 Products" at bounding box center [223, 289] width 109 height 34
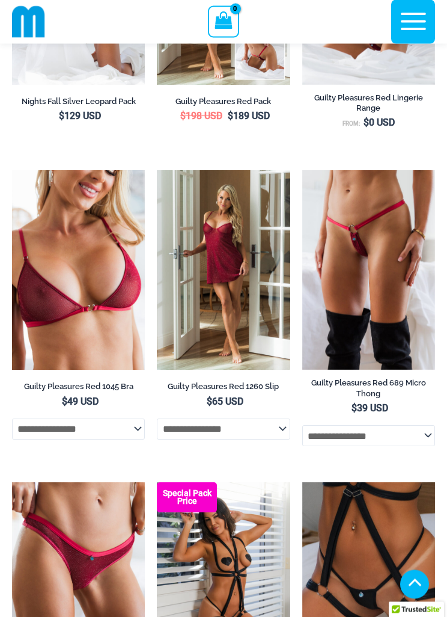
scroll to position [368, 0]
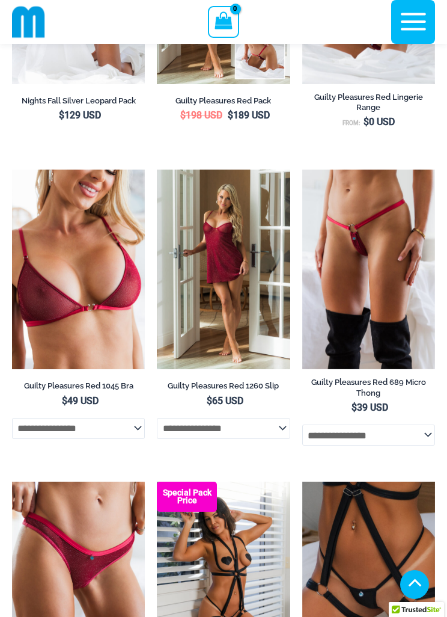
click at [287, 438] on select "**********" at bounding box center [223, 428] width 133 height 20
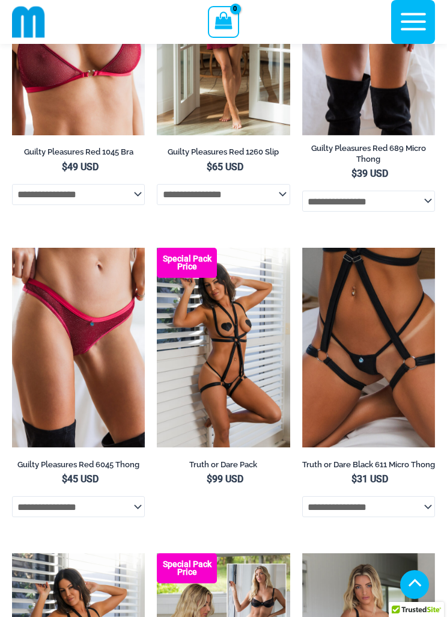
scroll to position [681, 0]
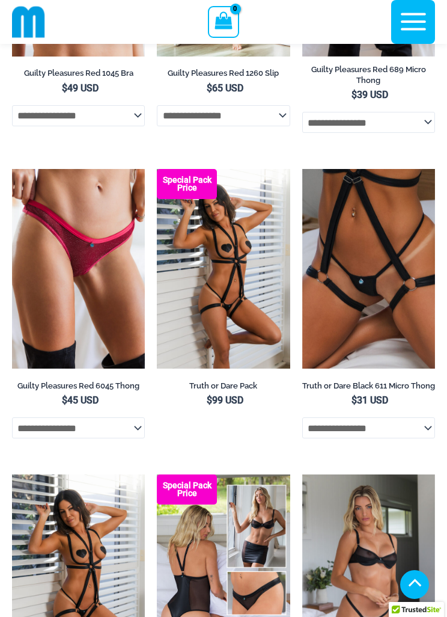
click at [425, 438] on select "**********" at bounding box center [369, 427] width 133 height 20
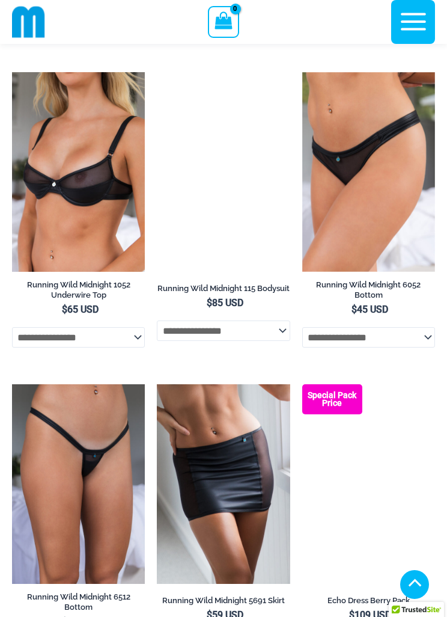
scroll to position [1395, 0]
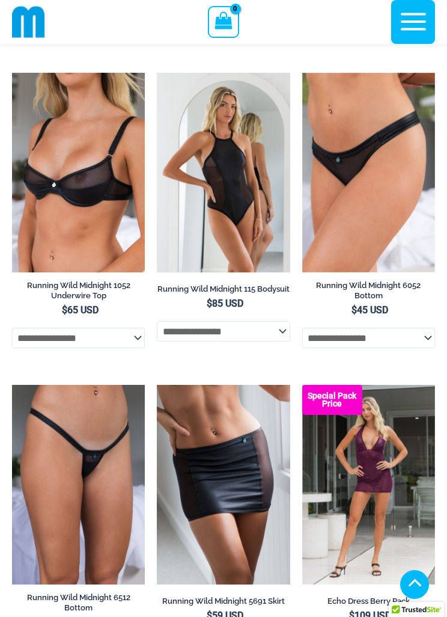
click at [284, 342] on select "**********" at bounding box center [223, 331] width 133 height 20
select select "******"
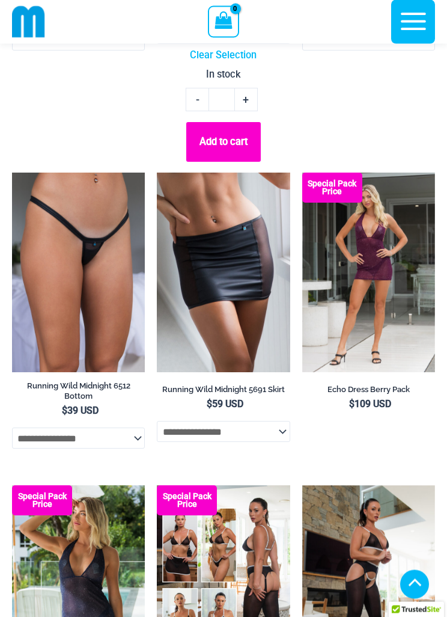
scroll to position [1693, 0]
click at [286, 441] on select "**********" at bounding box center [223, 431] width 133 height 20
select select "*****"
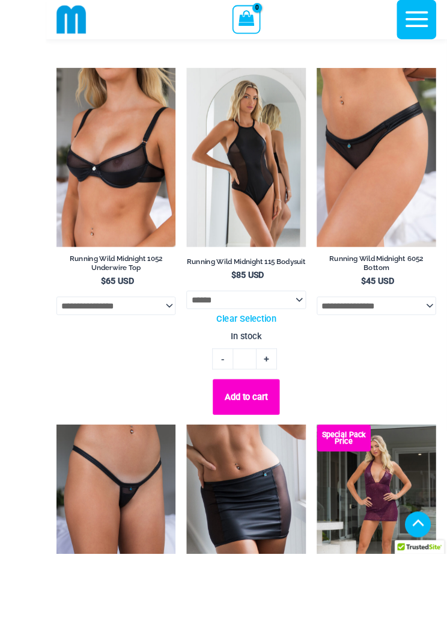
scroll to position [1503, 0]
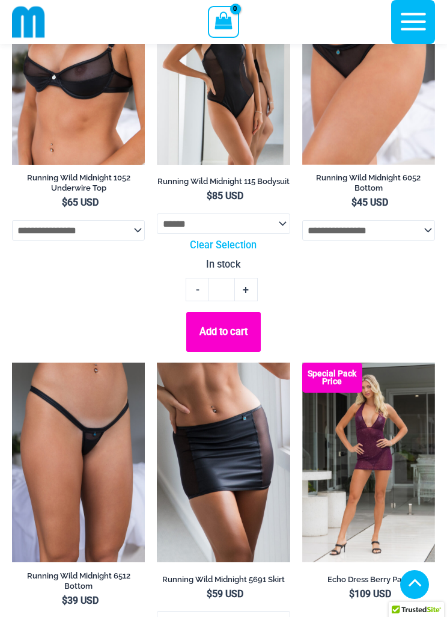
click at [278, 234] on select "**********" at bounding box center [223, 224] width 133 height 20
select select
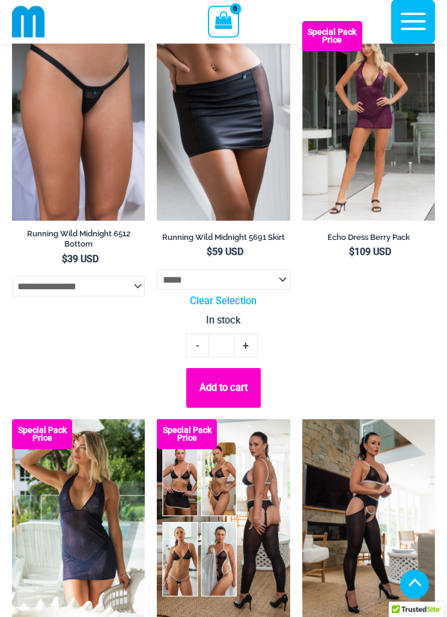
scroll to position [1759, 0]
click at [286, 290] on select "**********" at bounding box center [223, 279] width 133 height 20
select select
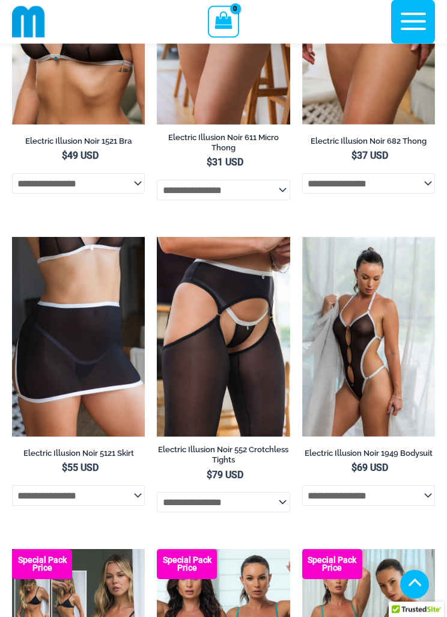
scroll to position [2454, 0]
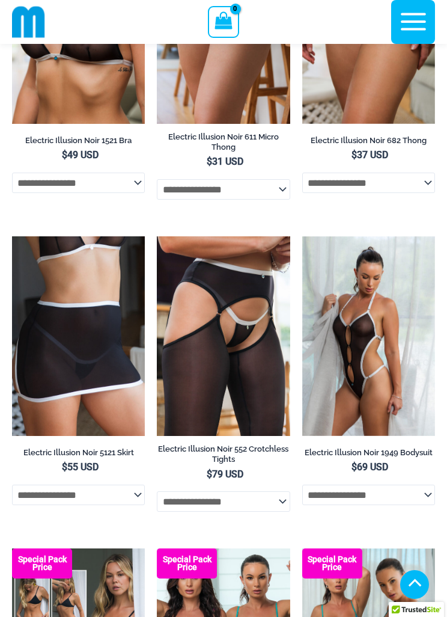
click at [303, 236] on img at bounding box center [303, 236] width 0 height 0
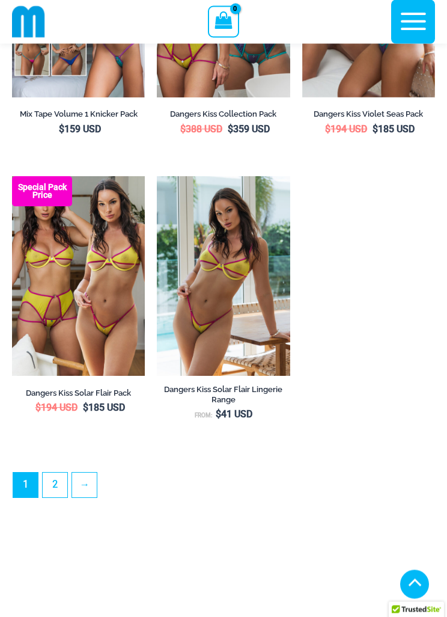
scroll to position [3105, 0]
click at [88, 497] on link "→" at bounding box center [84, 485] width 25 height 25
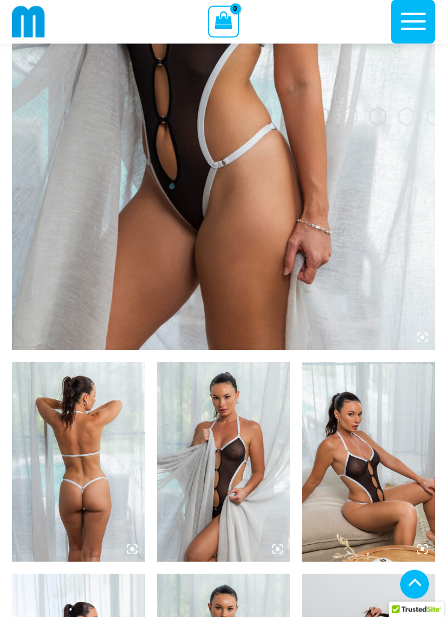
scroll to position [374, 0]
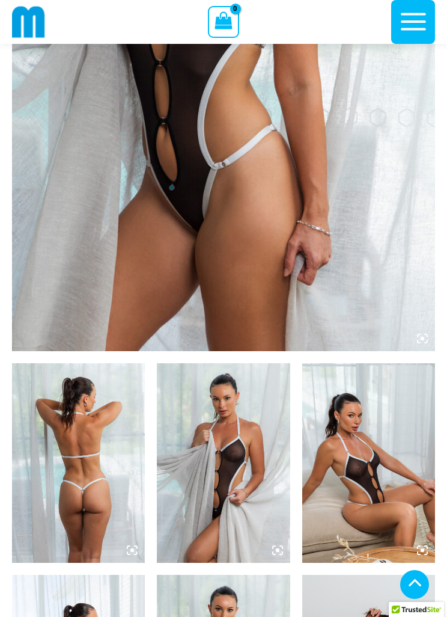
click at [425, 334] on icon at bounding box center [422, 338] width 11 height 11
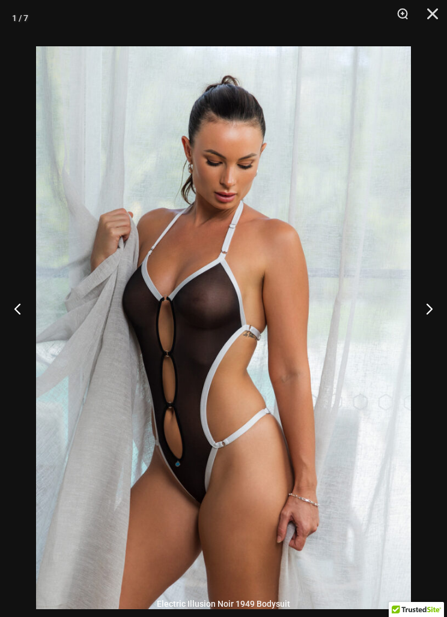
click at [428, 323] on button "Next" at bounding box center [424, 308] width 45 height 60
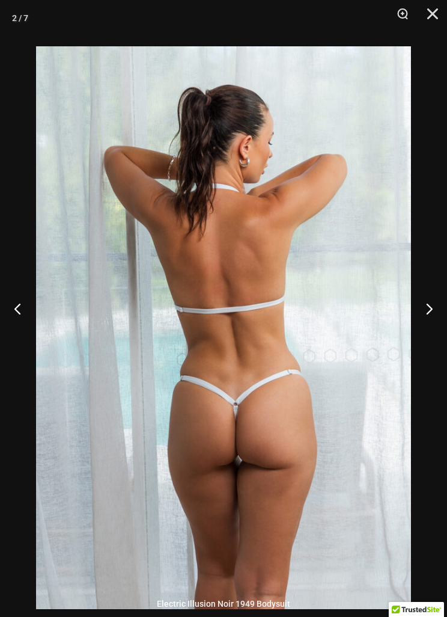
click at [435, 317] on button "Next" at bounding box center [424, 308] width 45 height 60
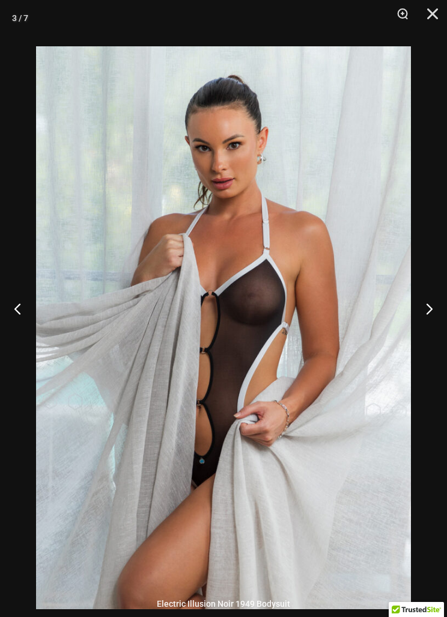
click at [437, 313] on button "Next" at bounding box center [424, 308] width 45 height 60
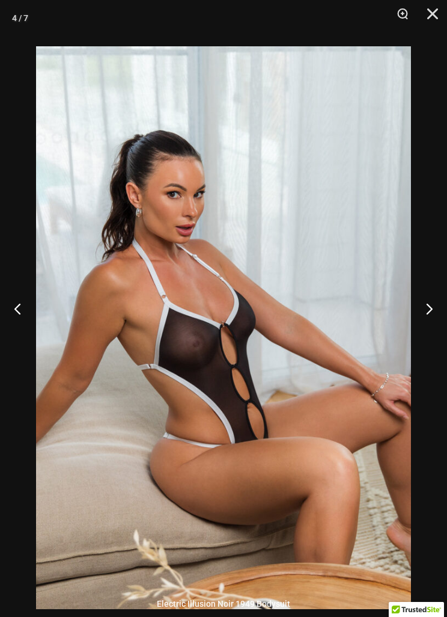
click at [437, 316] on button "Next" at bounding box center [424, 308] width 45 height 60
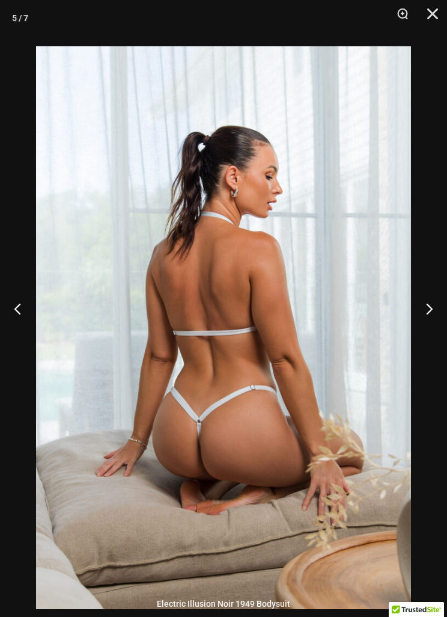
click at [437, 315] on button "Next" at bounding box center [424, 308] width 45 height 60
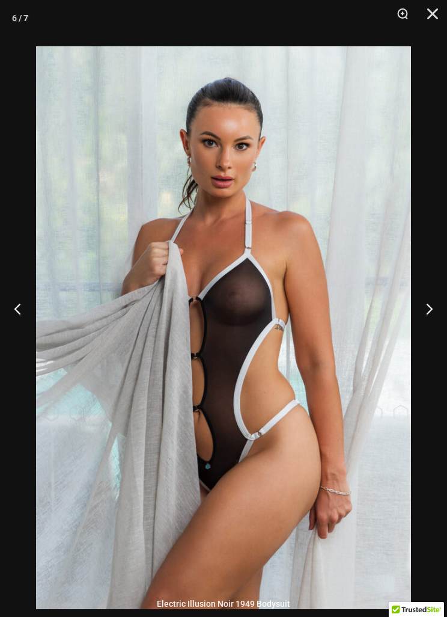
click at [434, 316] on button "Next" at bounding box center [424, 308] width 45 height 60
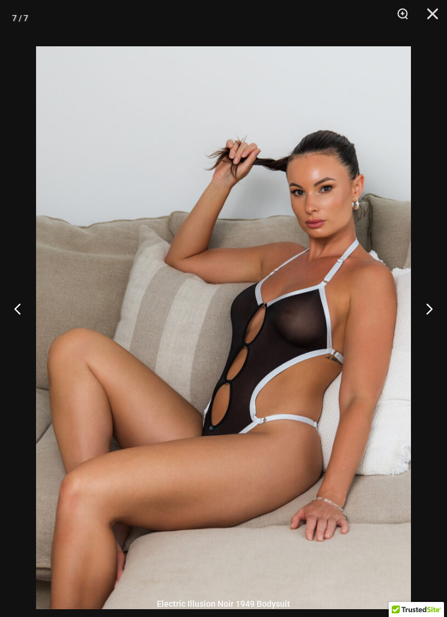
click at [425, 327] on button "Next" at bounding box center [424, 308] width 45 height 60
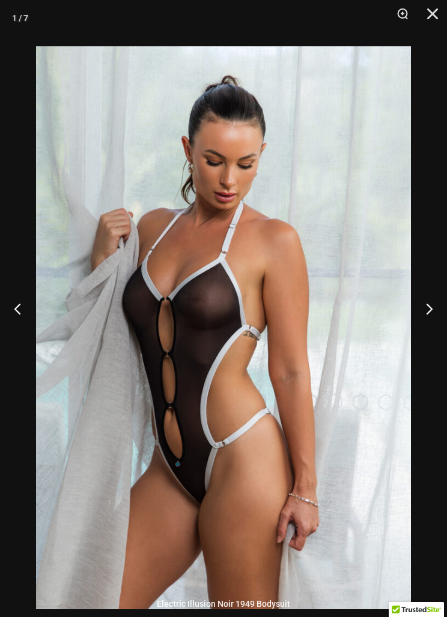
click at [427, 316] on button "Next" at bounding box center [424, 308] width 45 height 60
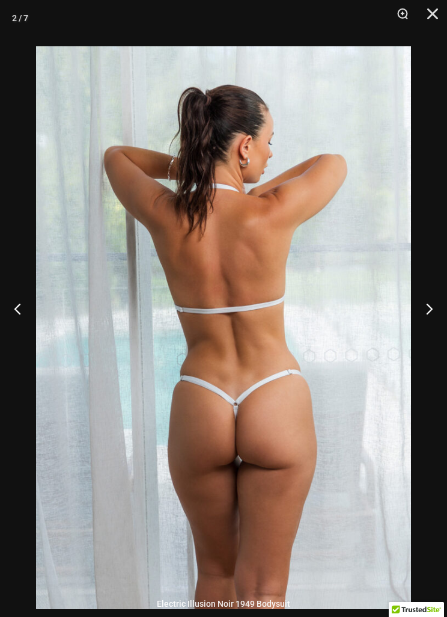
click at [436, 312] on button "Next" at bounding box center [424, 308] width 45 height 60
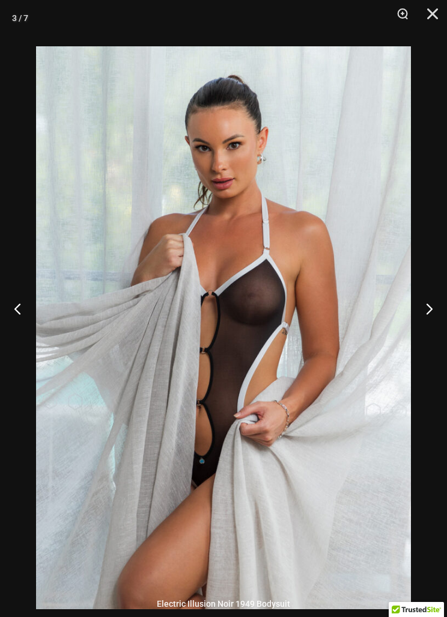
click at [437, 312] on button "Next" at bounding box center [424, 308] width 45 height 60
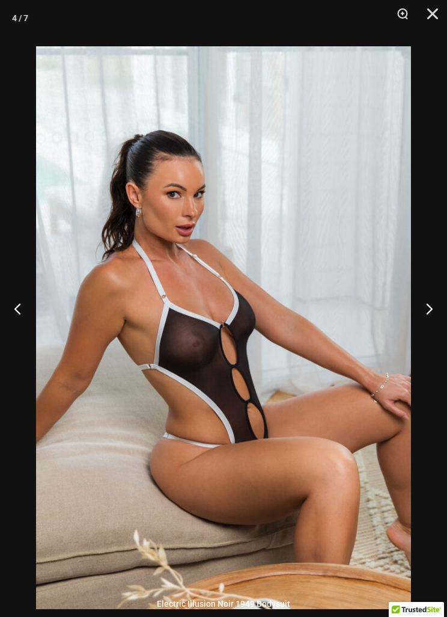
click at [438, 4] on button "Close" at bounding box center [429, 18] width 30 height 36
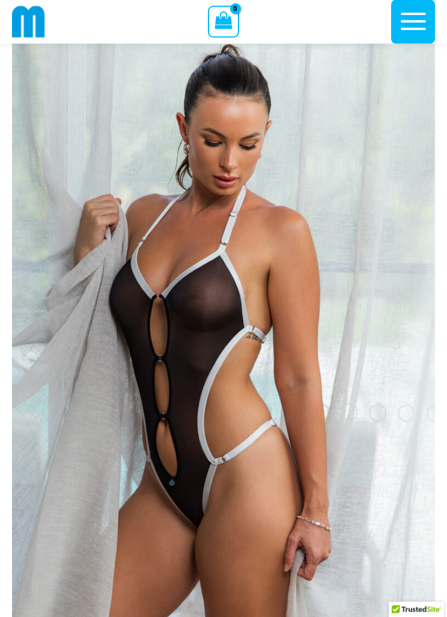
scroll to position [0, 0]
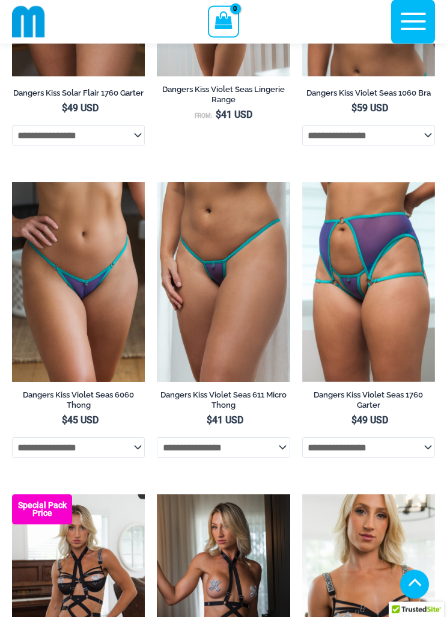
scroll to position [596, 0]
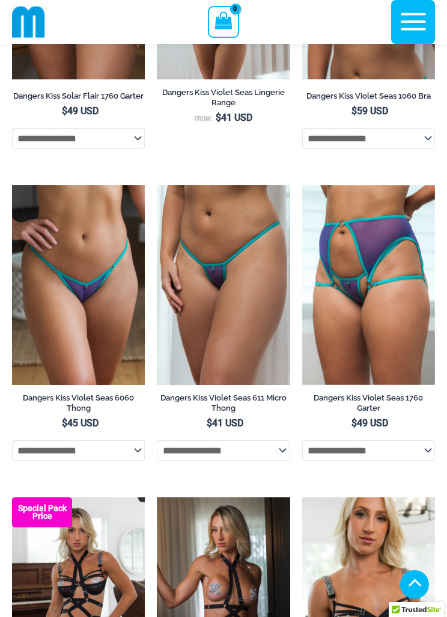
click at [303, 185] on img at bounding box center [303, 185] width 0 height 0
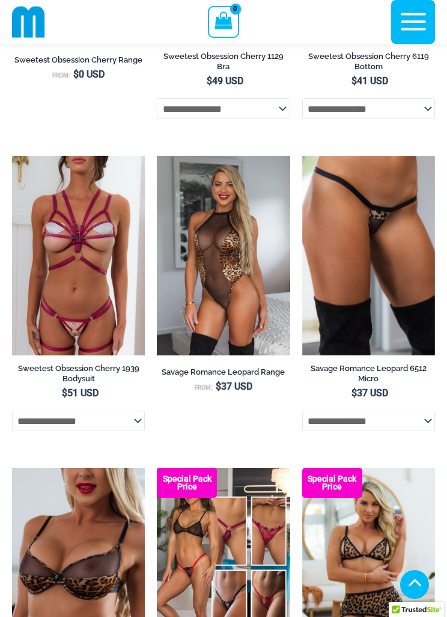
scroll to position [2467, 0]
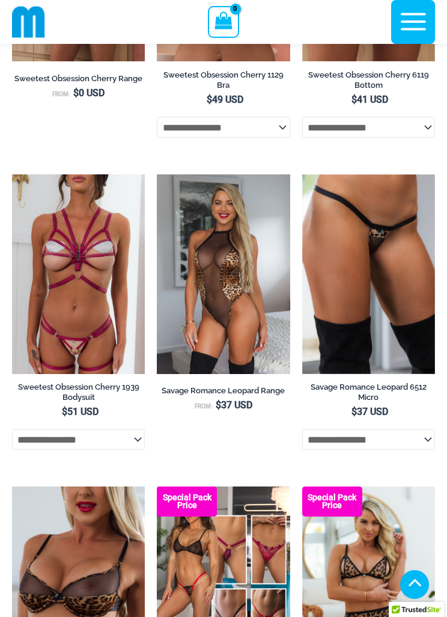
click at [157, 174] on img at bounding box center [157, 174] width 0 height 0
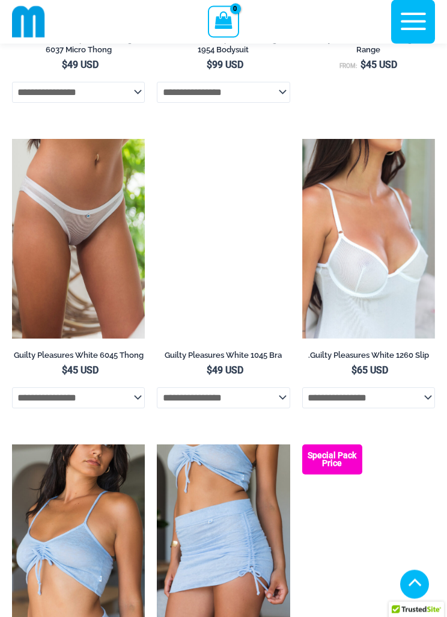
scroll to position [1579, 0]
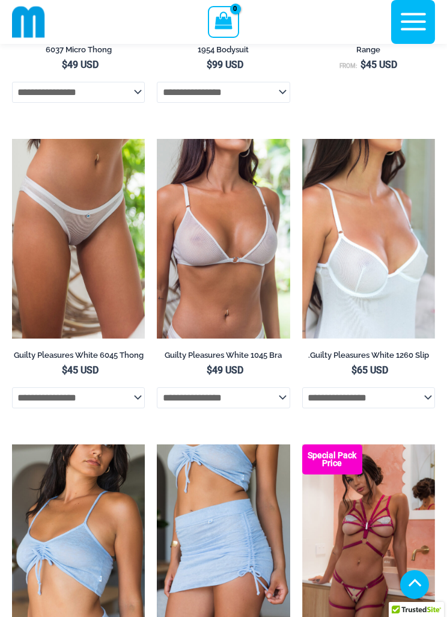
click at [303, 139] on img at bounding box center [303, 139] width 0 height 0
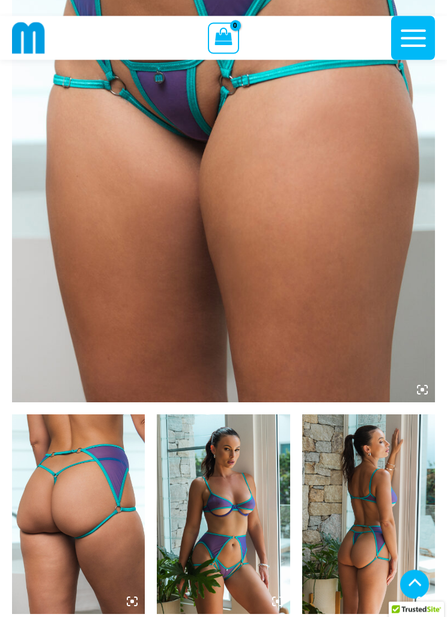
click at [427, 390] on icon at bounding box center [422, 390] width 11 height 11
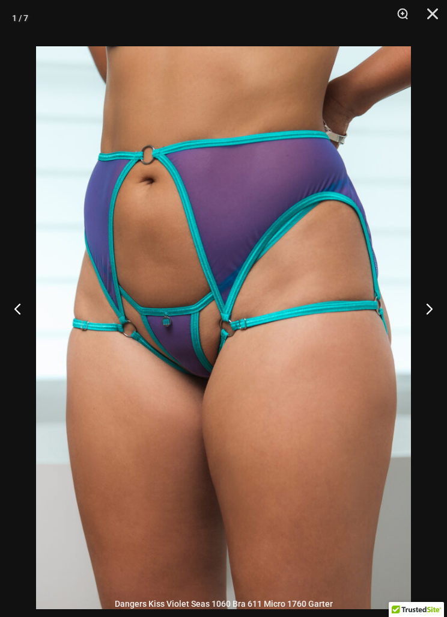
click at [427, 324] on button "Next" at bounding box center [424, 308] width 45 height 60
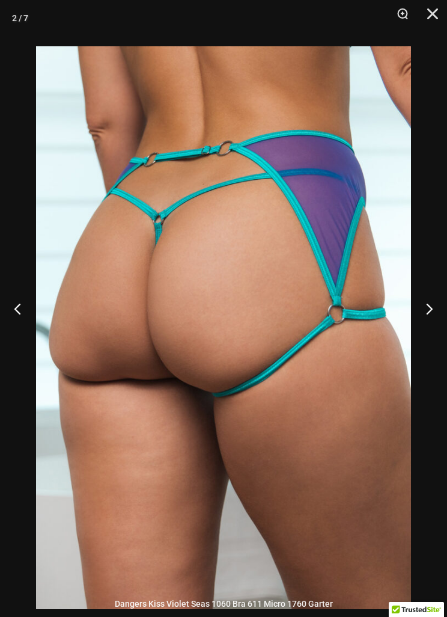
click at [425, 327] on button "Next" at bounding box center [424, 308] width 45 height 60
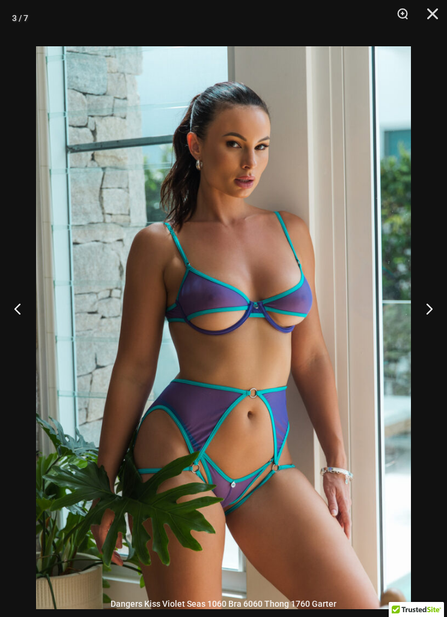
click at [424, 329] on button "Next" at bounding box center [424, 308] width 45 height 60
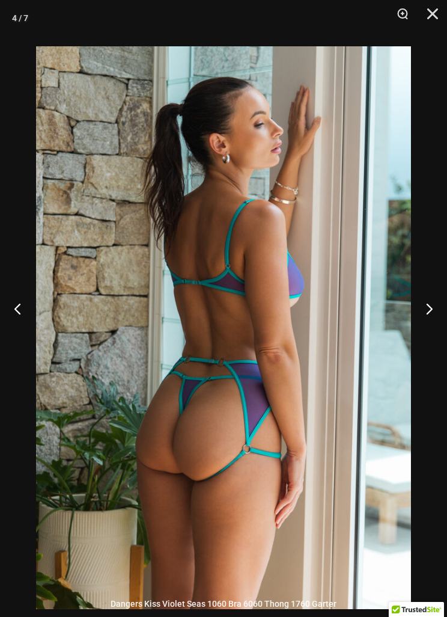
click at [424, 327] on button "Next" at bounding box center [424, 308] width 45 height 60
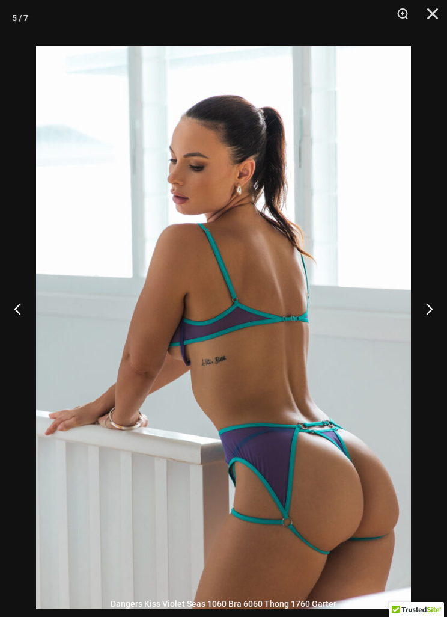
click at [424, 330] on button "Next" at bounding box center [424, 308] width 45 height 60
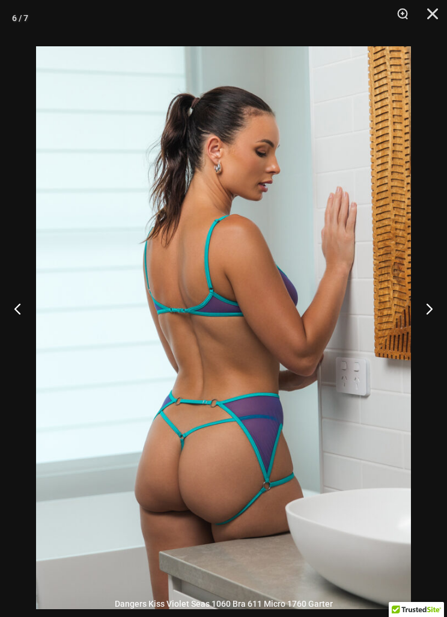
click at [20, 332] on button "Previous" at bounding box center [22, 308] width 45 height 60
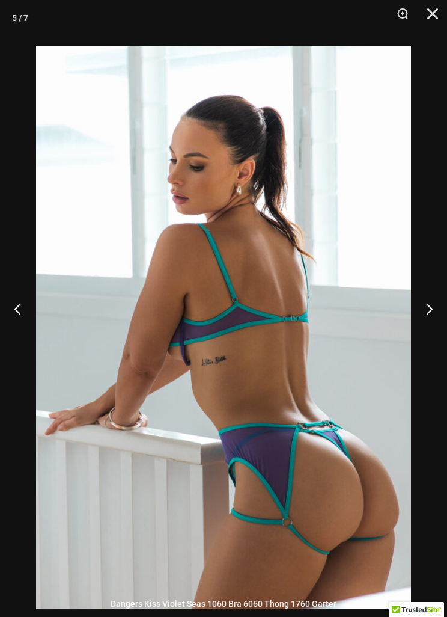
click at [436, 328] on button "Next" at bounding box center [424, 308] width 45 height 60
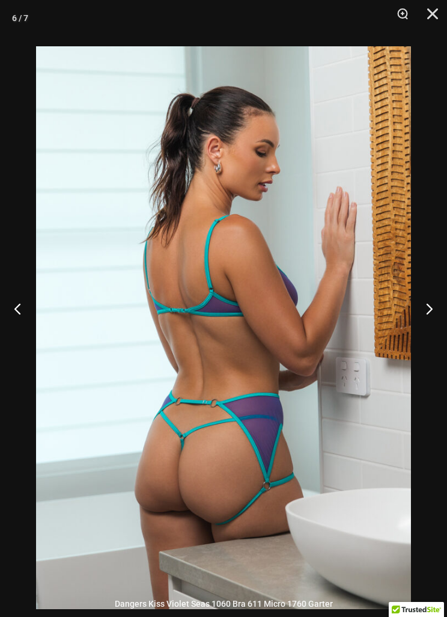
click at [441, 330] on button "Next" at bounding box center [424, 308] width 45 height 60
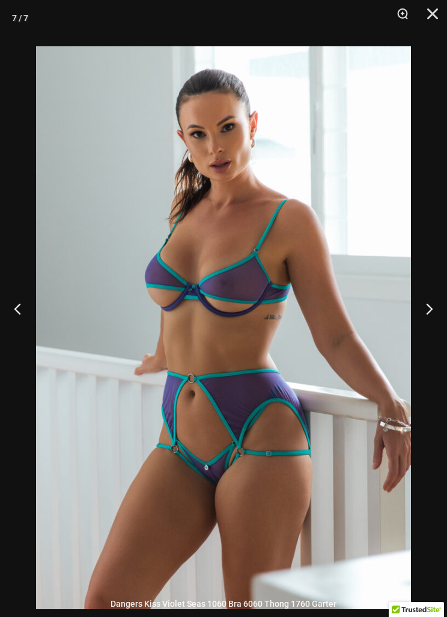
click at [14, 333] on button "Previous" at bounding box center [22, 308] width 45 height 60
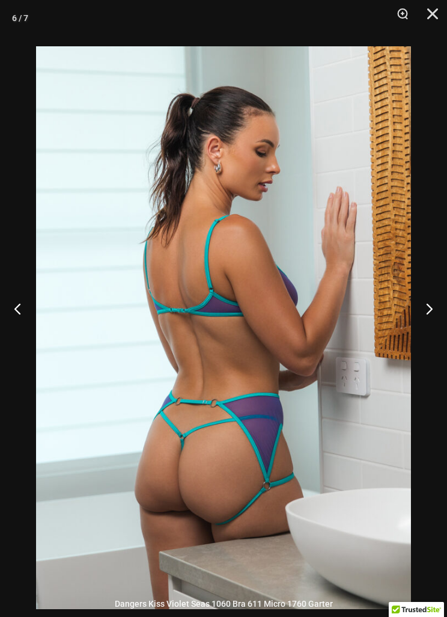
click at [441, 324] on button "Next" at bounding box center [424, 308] width 45 height 60
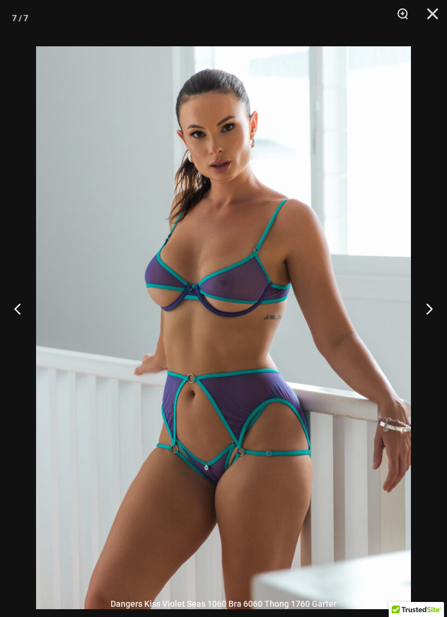
click at [435, 321] on button "Next" at bounding box center [424, 308] width 45 height 60
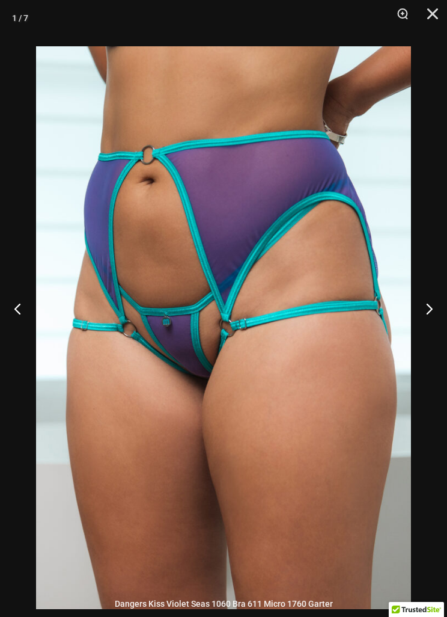
click at [435, 331] on button "Next" at bounding box center [424, 308] width 45 height 60
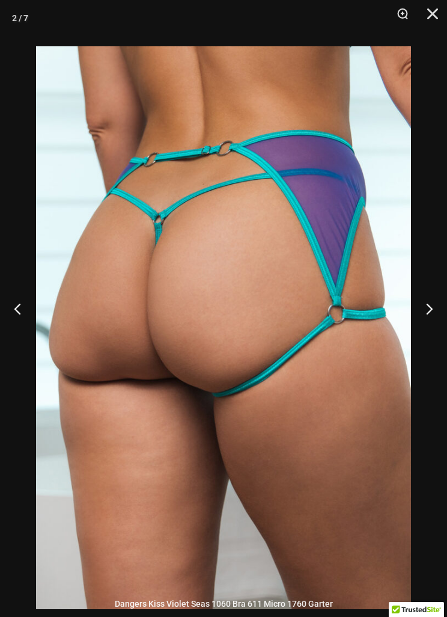
click at [435, 333] on button "Next" at bounding box center [424, 308] width 45 height 60
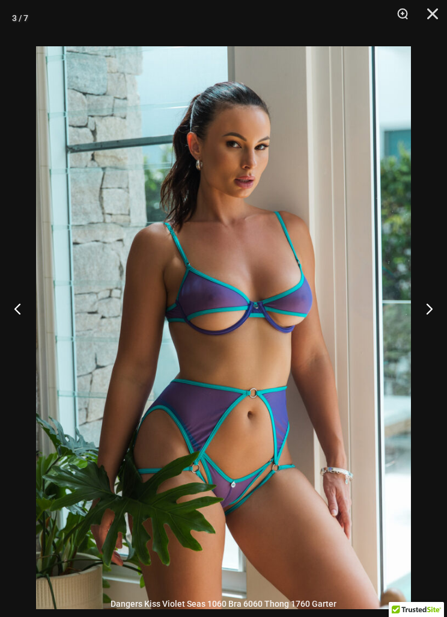
click at [427, 334] on button "Next" at bounding box center [424, 308] width 45 height 60
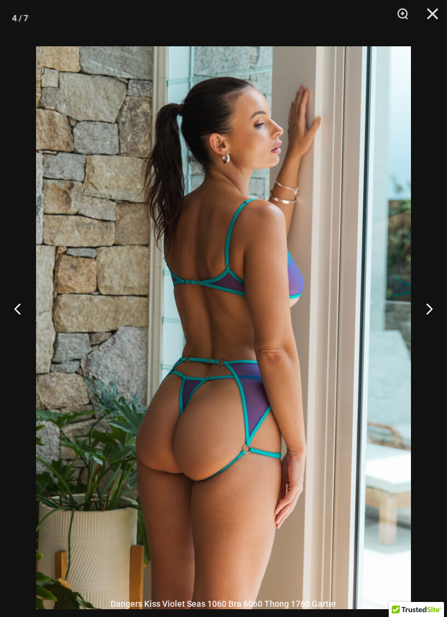
click at [433, 331] on button "Next" at bounding box center [424, 308] width 45 height 60
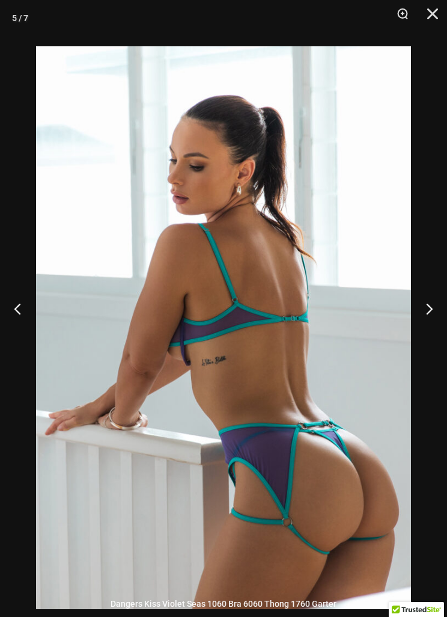
click at [431, 333] on button "Next" at bounding box center [424, 308] width 45 height 60
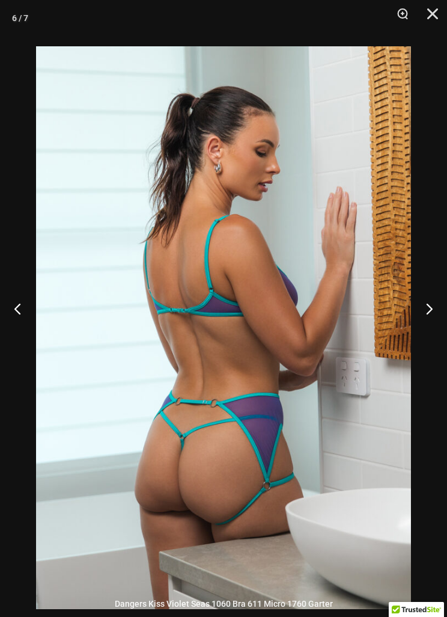
click at [427, 331] on button "Next" at bounding box center [424, 308] width 45 height 60
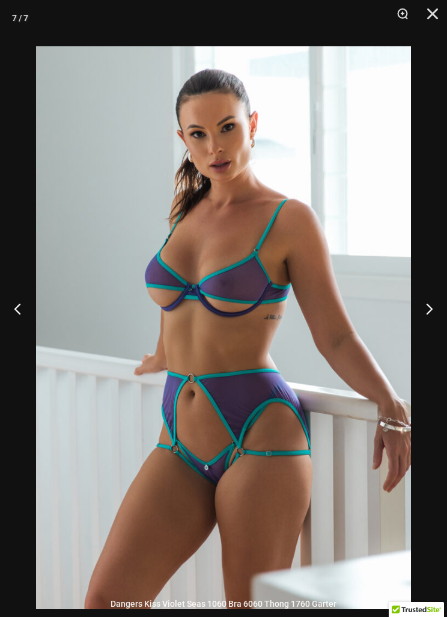
click at [428, 332] on button "Next" at bounding box center [424, 308] width 45 height 60
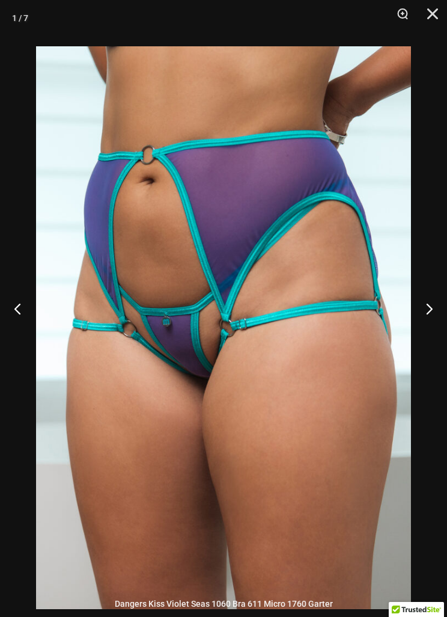
click at [435, 11] on button "Close" at bounding box center [429, 18] width 30 height 36
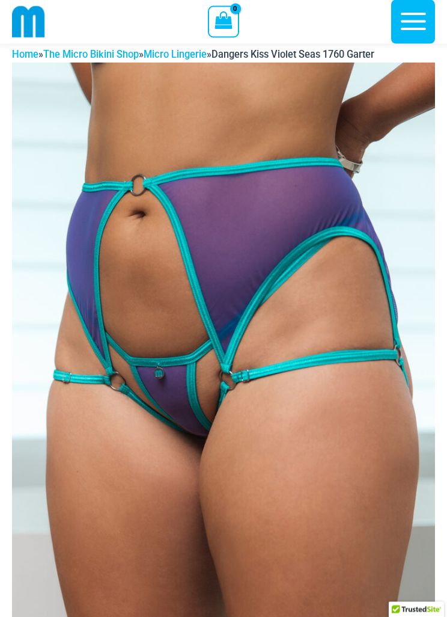
scroll to position [22, 0]
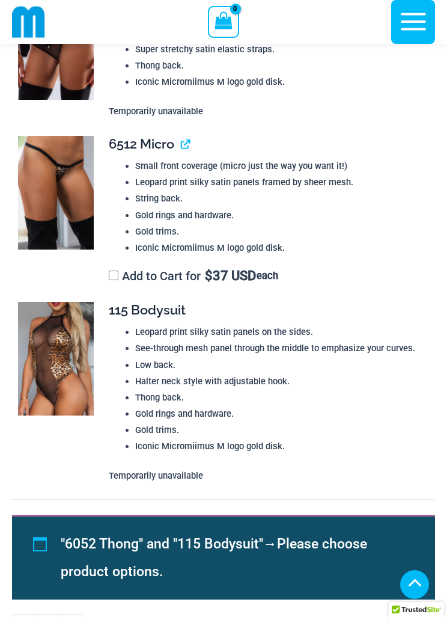
scroll to position [1737, 0]
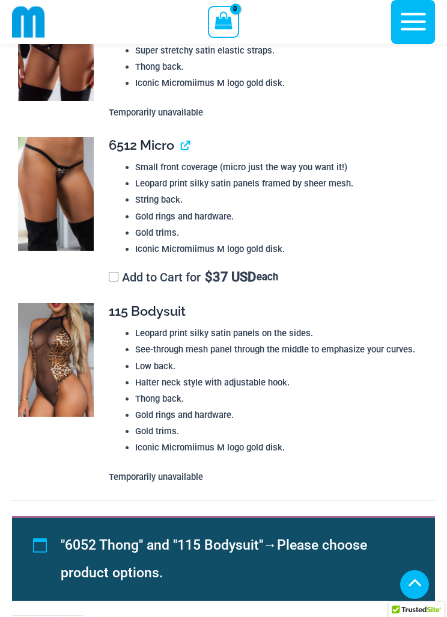
click at [149, 319] on span "115 Bodysuit" at bounding box center [147, 311] width 77 height 16
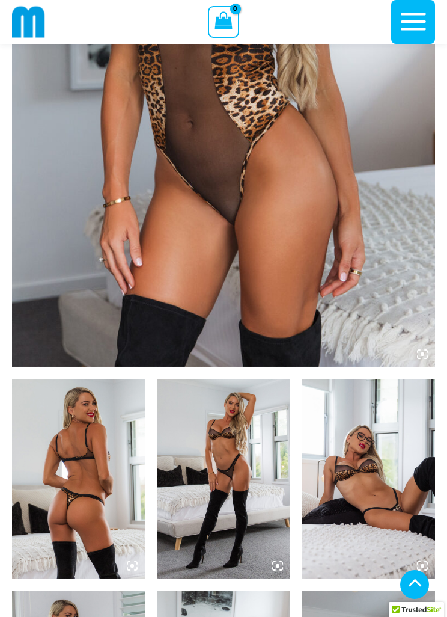
scroll to position [327, 0]
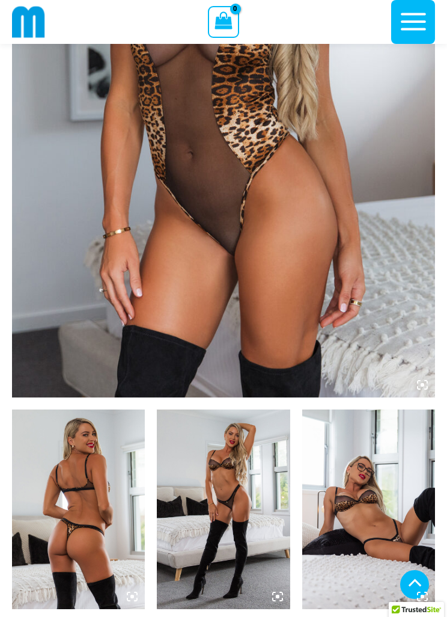
click at [422, 374] on img at bounding box center [223, 79] width 423 height 635
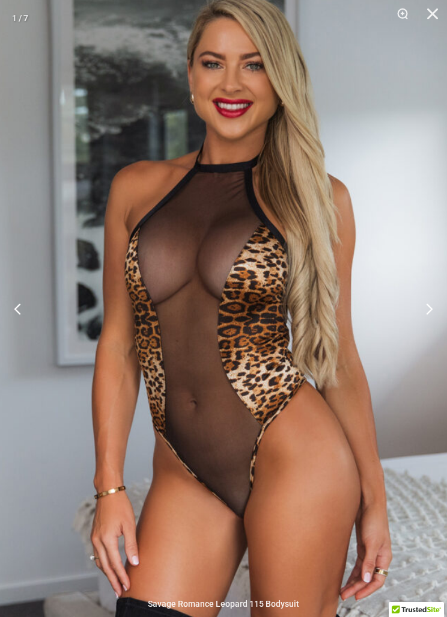
click at [435, 304] on button "Next" at bounding box center [424, 308] width 45 height 60
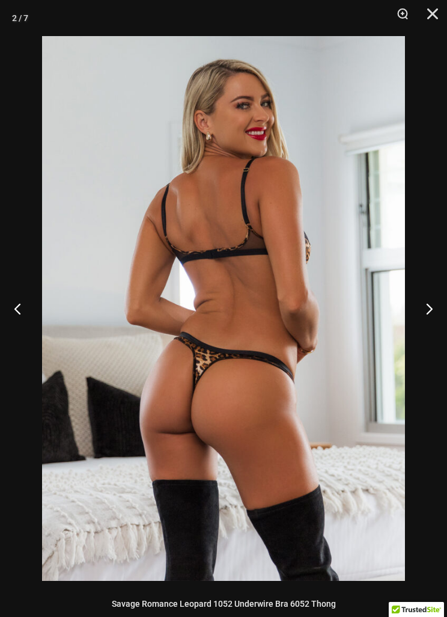
click at [432, 311] on button "Next" at bounding box center [424, 308] width 45 height 60
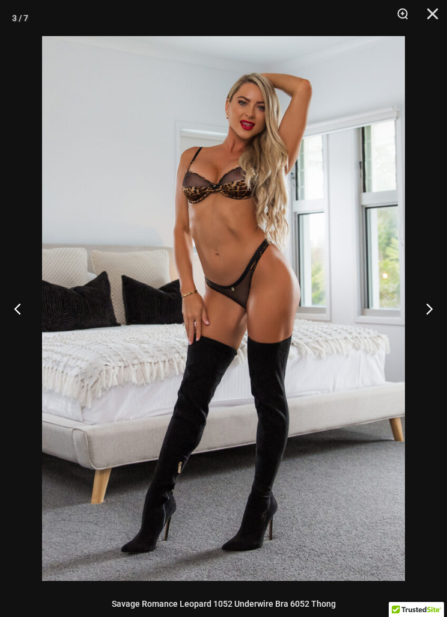
click at [437, 306] on button "Next" at bounding box center [424, 308] width 45 height 60
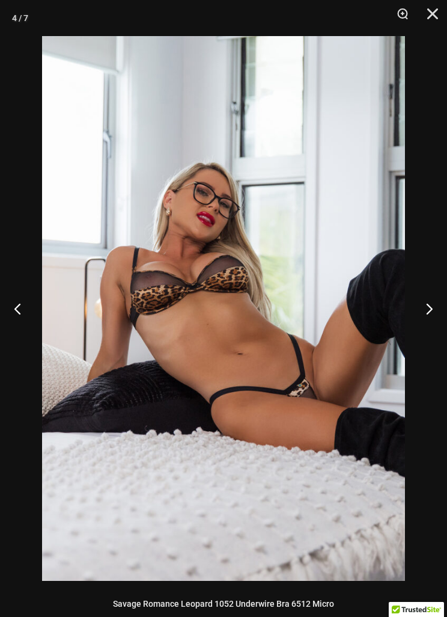
click at [435, 312] on button "Next" at bounding box center [424, 308] width 45 height 60
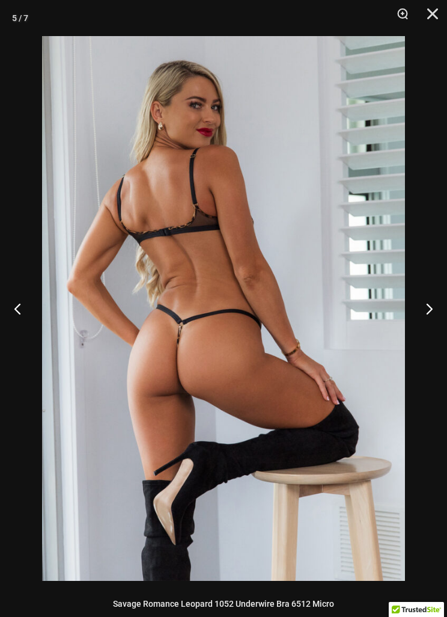
click at [437, 311] on button "Next" at bounding box center [424, 308] width 45 height 60
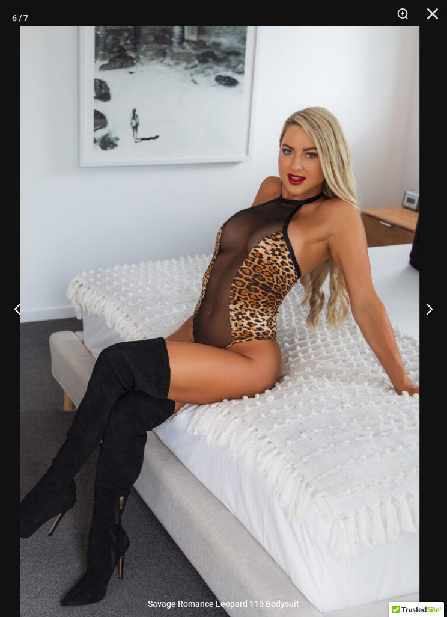
click at [429, 301] on button "Next" at bounding box center [424, 308] width 45 height 60
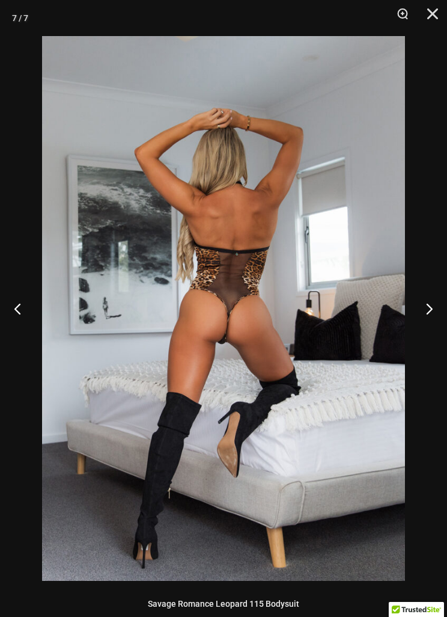
click at [435, 303] on button "Next" at bounding box center [424, 308] width 45 height 60
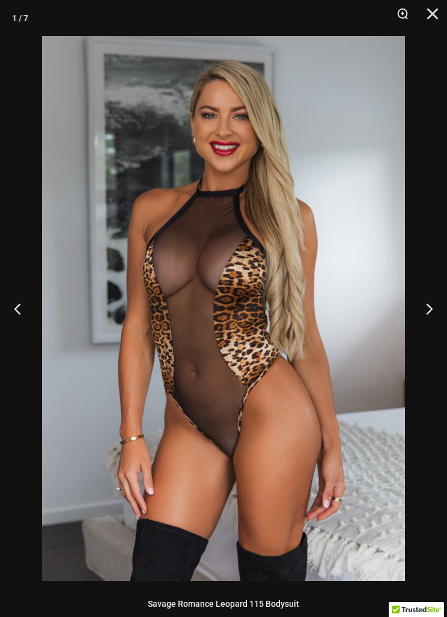
click at [22, 306] on button "Previous" at bounding box center [22, 308] width 45 height 60
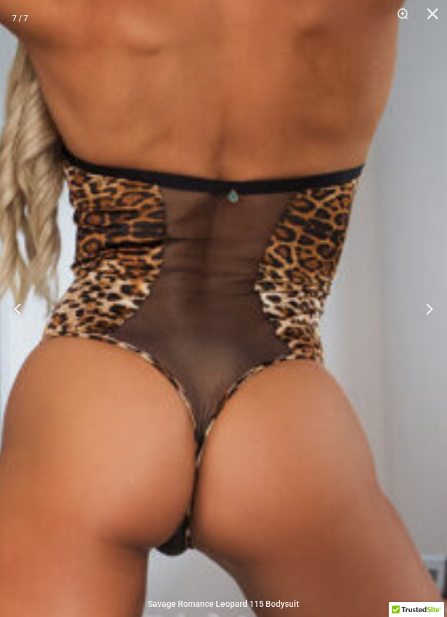
click at [427, 313] on button "Next" at bounding box center [424, 308] width 45 height 60
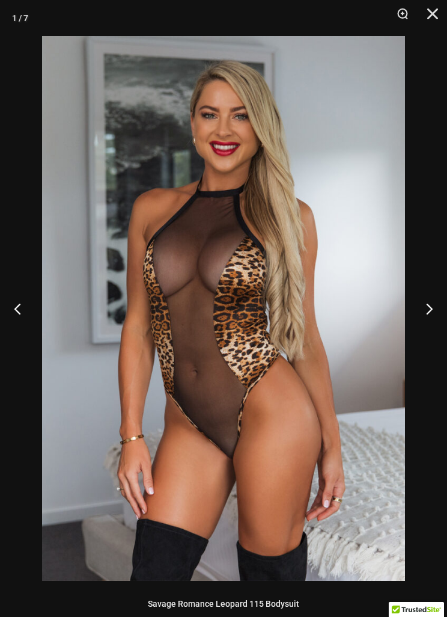
click at [438, 7] on button "Close" at bounding box center [429, 18] width 30 height 36
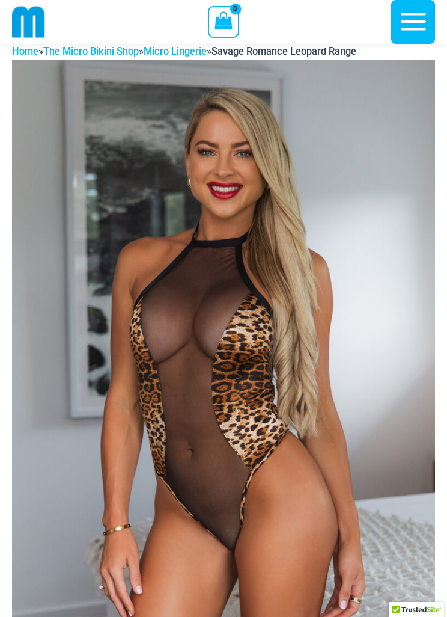
scroll to position [0, 0]
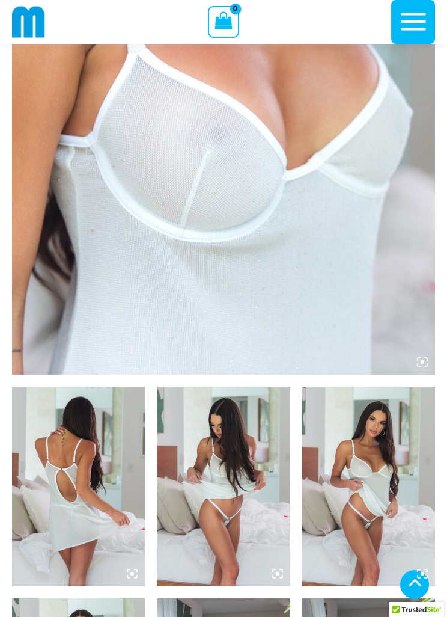
scroll to position [294, 0]
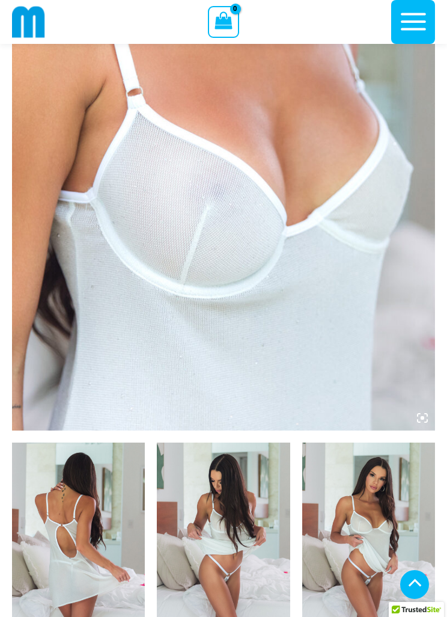
click at [420, 411] on img at bounding box center [223, 113] width 423 height 635
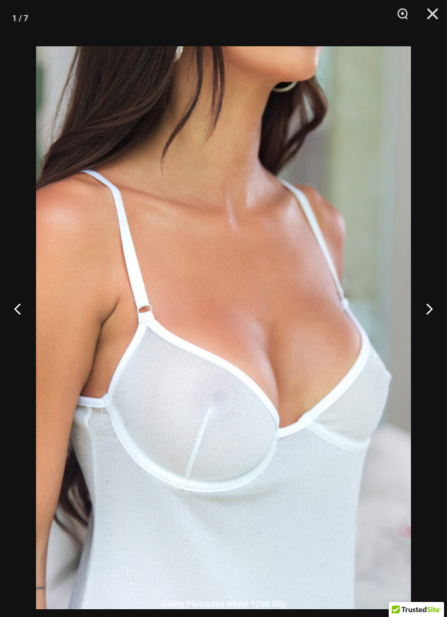
click at [425, 323] on button "Next" at bounding box center [424, 308] width 45 height 60
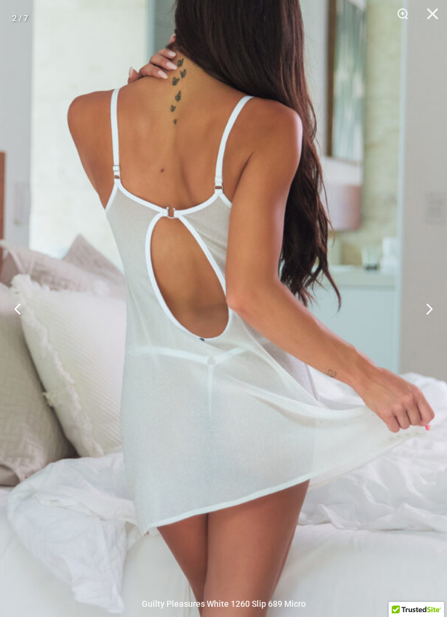
click at [422, 316] on button "Next" at bounding box center [424, 308] width 45 height 60
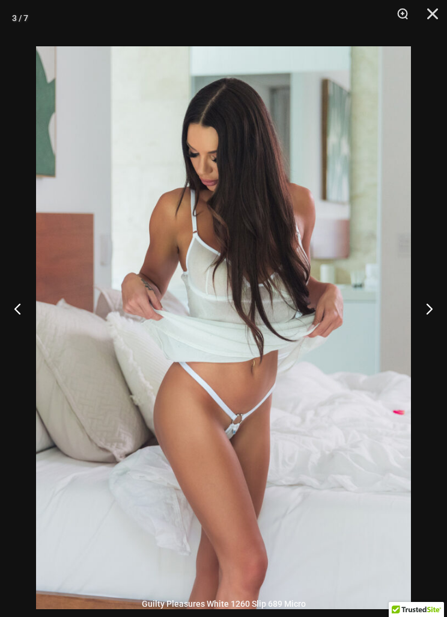
click at [434, 326] on button "Next" at bounding box center [424, 308] width 45 height 60
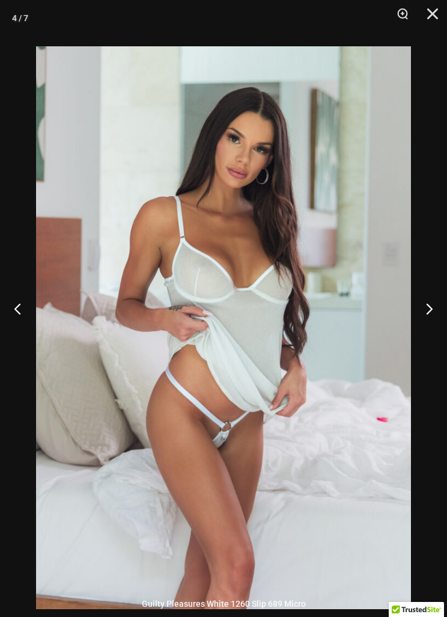
click at [439, 327] on button "Next" at bounding box center [424, 308] width 45 height 60
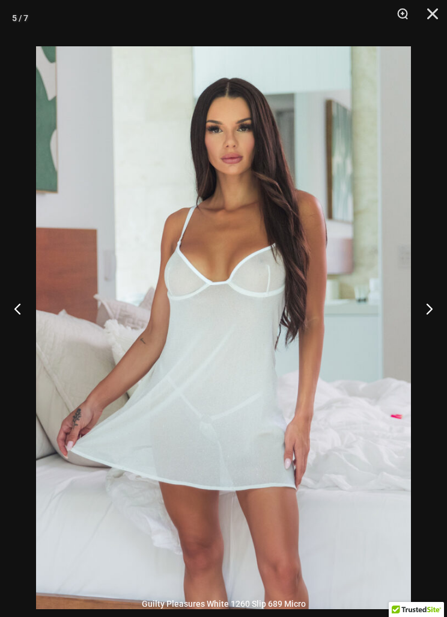
click at [438, 324] on button "Next" at bounding box center [424, 308] width 45 height 60
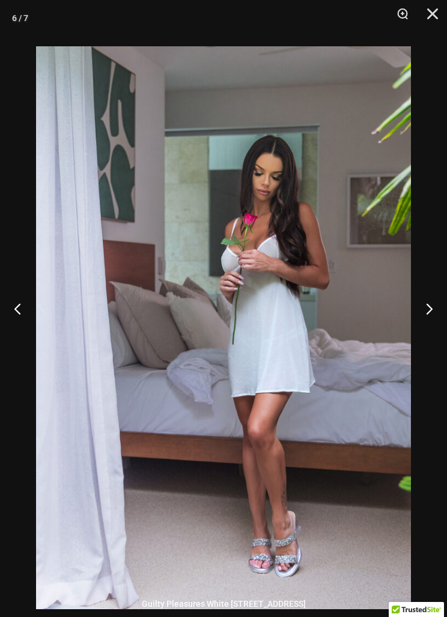
click at [13, 327] on button "Previous" at bounding box center [22, 308] width 45 height 60
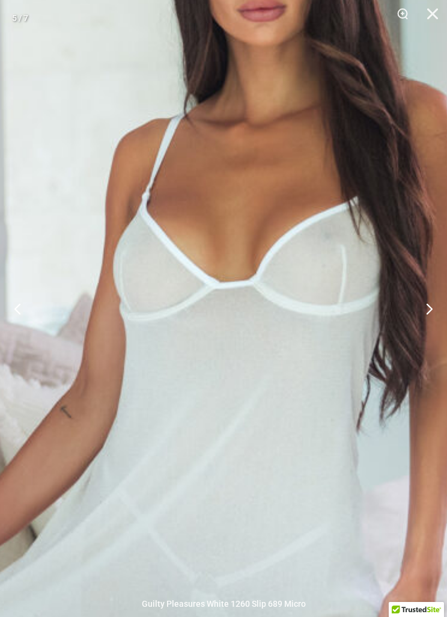
click at [431, 325] on button "Next" at bounding box center [424, 308] width 45 height 60
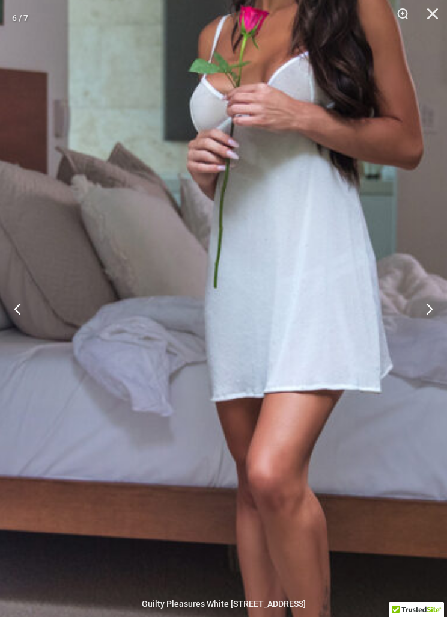
click at [437, 317] on button "Next" at bounding box center [424, 308] width 45 height 60
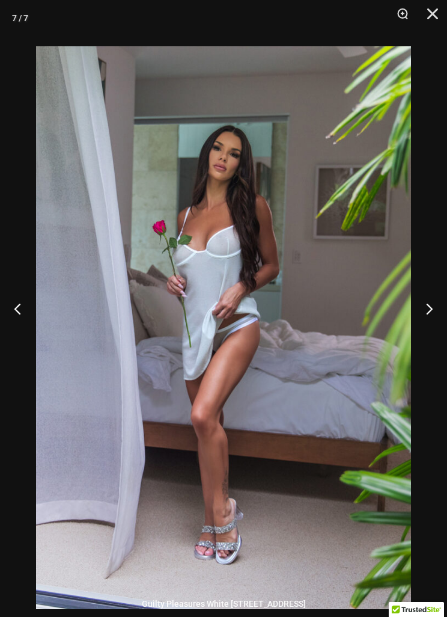
click at [419, 329] on button "Next" at bounding box center [424, 308] width 45 height 60
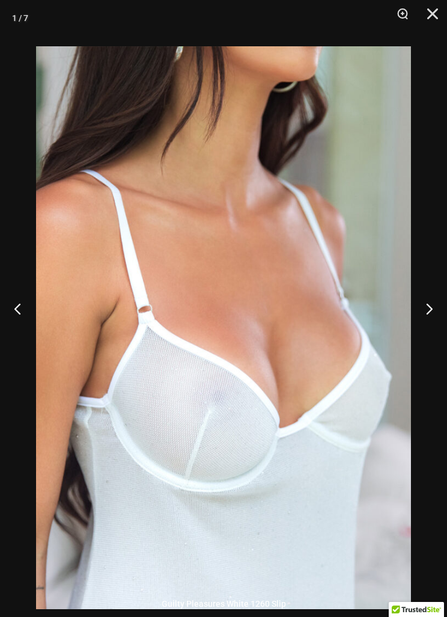
click at [17, 325] on button "Previous" at bounding box center [22, 308] width 45 height 60
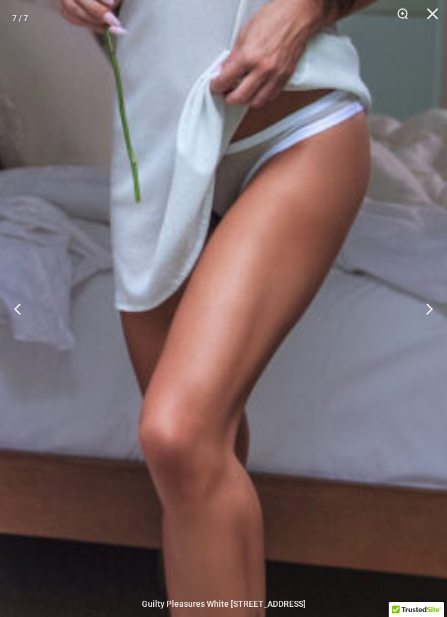
click at [432, 325] on button "Next" at bounding box center [424, 308] width 45 height 60
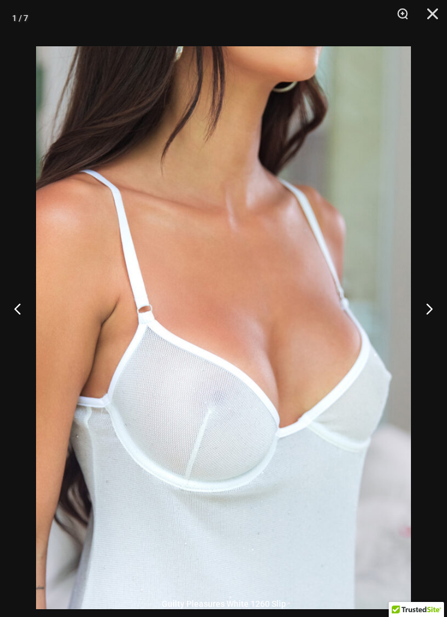
click at [434, 330] on button "Next" at bounding box center [424, 308] width 45 height 60
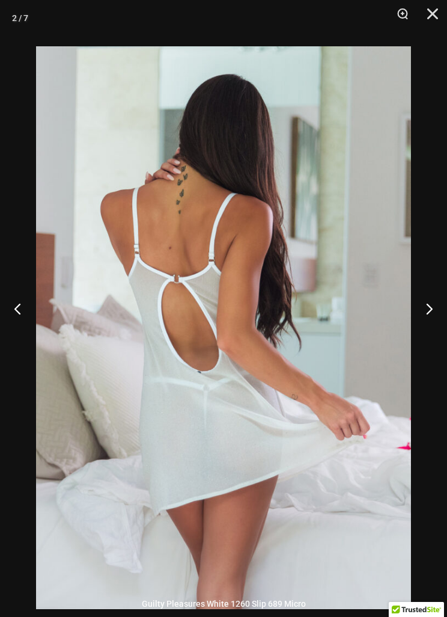
click at [428, 329] on button "Next" at bounding box center [424, 308] width 45 height 60
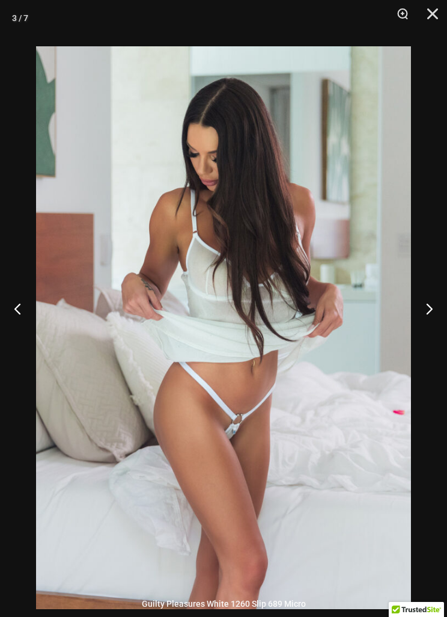
click at [427, 328] on button "Next" at bounding box center [424, 308] width 45 height 60
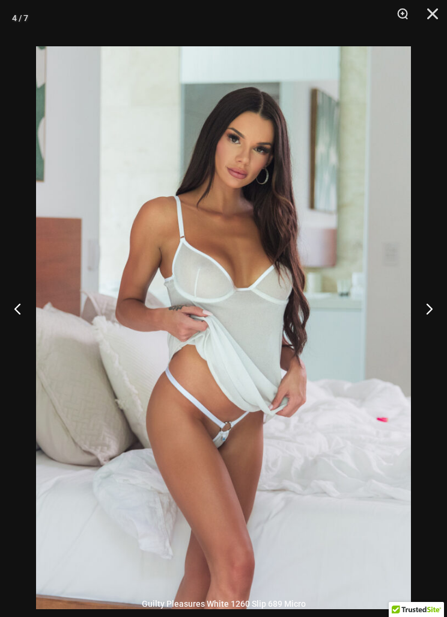
click at [432, 325] on button "Next" at bounding box center [424, 308] width 45 height 60
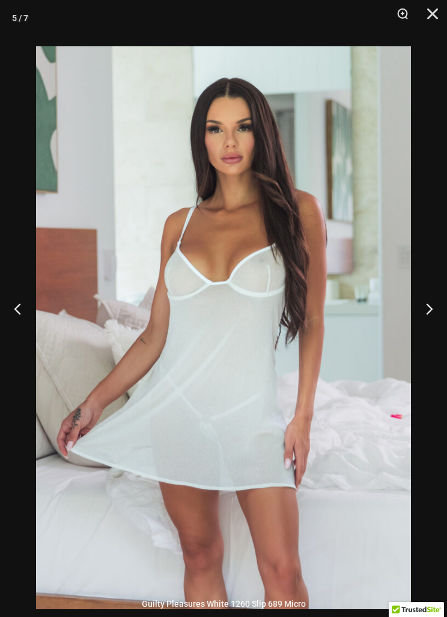
click at [432, 325] on button "Next" at bounding box center [424, 308] width 45 height 60
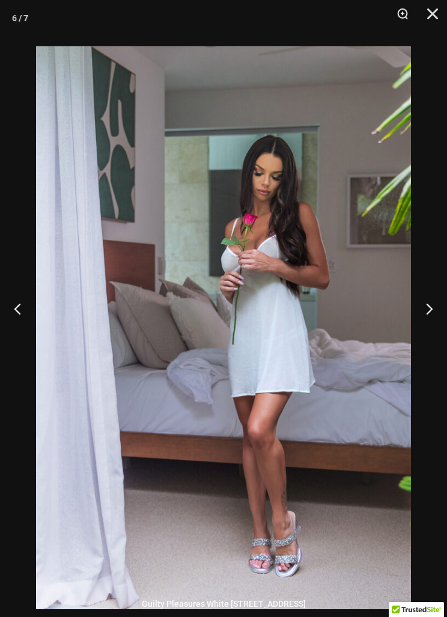
click at [426, 328] on button "Next" at bounding box center [424, 308] width 45 height 60
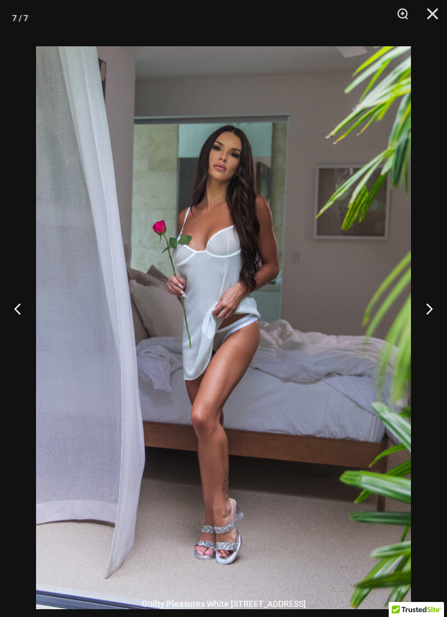
click at [438, 12] on button "Close" at bounding box center [429, 18] width 30 height 36
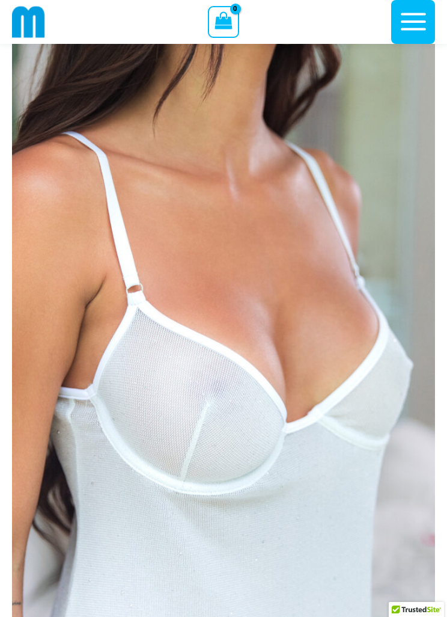
scroll to position [0, 0]
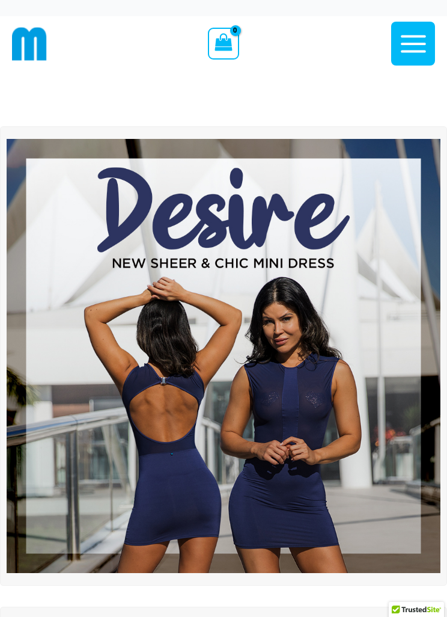
click at [421, 37] on icon "button" at bounding box center [413, 43] width 25 height 17
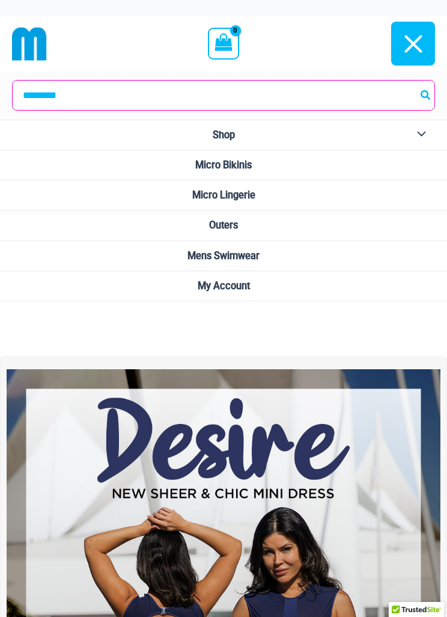
click at [364, 90] on input "Search for:" at bounding box center [224, 95] width 422 height 29
type input "*****"
click at [426, 95] on button "Search" at bounding box center [427, 95] width 16 height 29
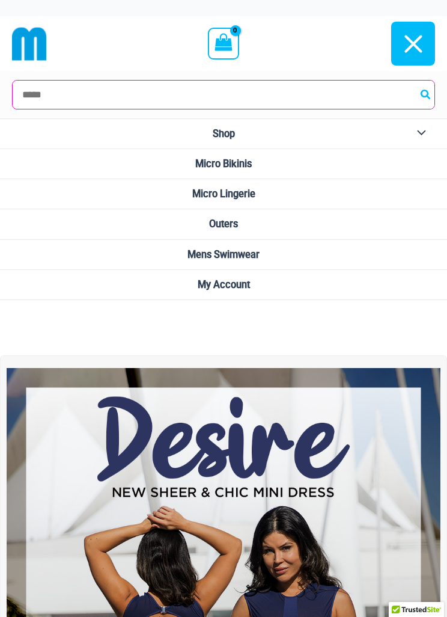
click at [425, 93] on icon "Search" at bounding box center [426, 94] width 10 height 11
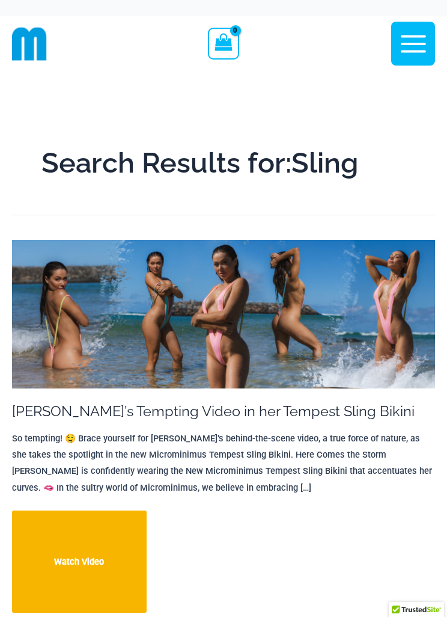
click at [417, 35] on icon "button" at bounding box center [413, 43] width 25 height 17
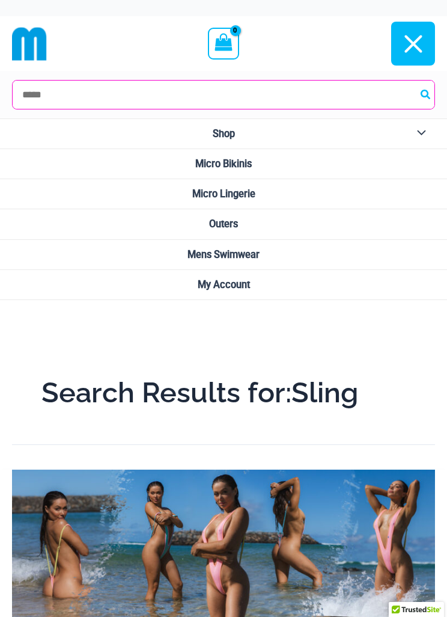
click at [344, 162] on link "Micro Bikinis" at bounding box center [223, 164] width 447 height 30
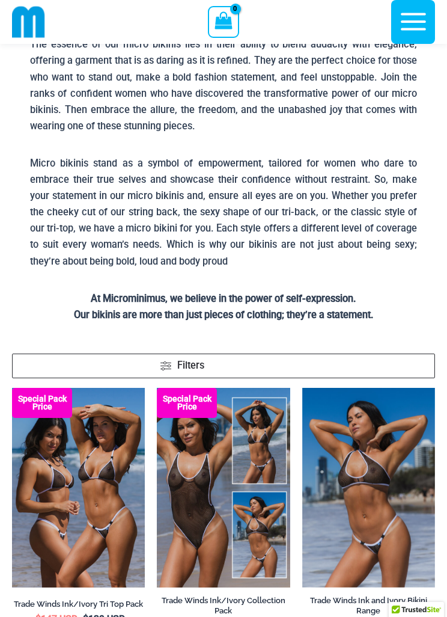
scroll to position [120, 0]
click at [270, 361] on span "Filters" at bounding box center [294, 365] width 267 height 15
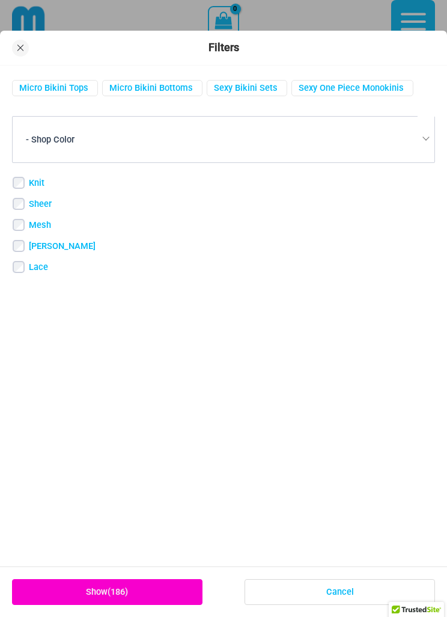
click at [353, 86] on link "Sexy One Piece Monokinis" at bounding box center [351, 87] width 105 height 11
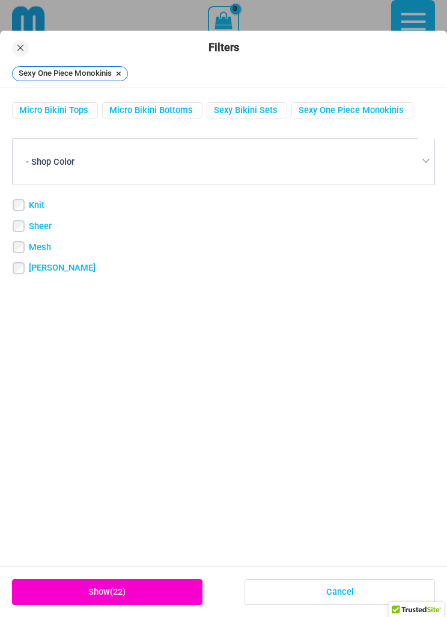
click at [106, 605] on link "Show ( 22 )" at bounding box center [107, 592] width 191 height 26
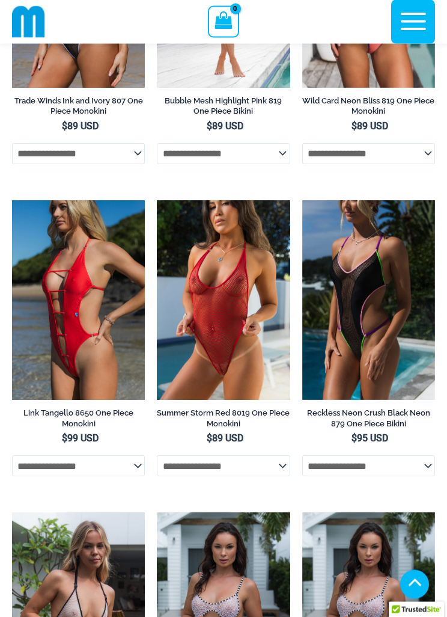
scroll to position [667, 0]
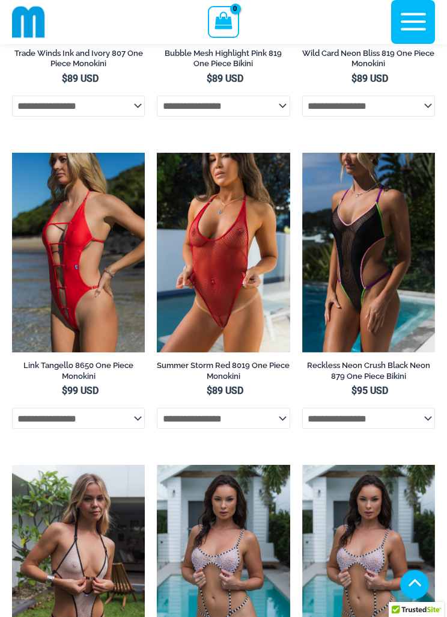
click at [286, 420] on select "**********" at bounding box center [223, 418] width 133 height 20
click at [288, 427] on select "**********" at bounding box center [223, 418] width 133 height 20
click at [131, 418] on select "**********" at bounding box center [78, 418] width 133 height 20
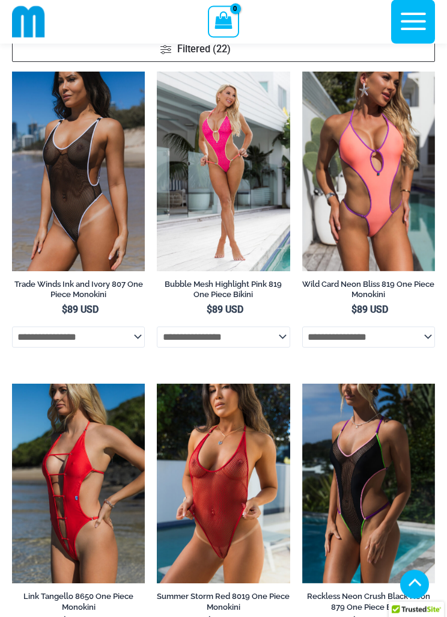
scroll to position [436, 0]
click at [122, 336] on select "**********" at bounding box center [78, 337] width 133 height 20
click at [125, 340] on select "**********" at bounding box center [78, 337] width 133 height 20
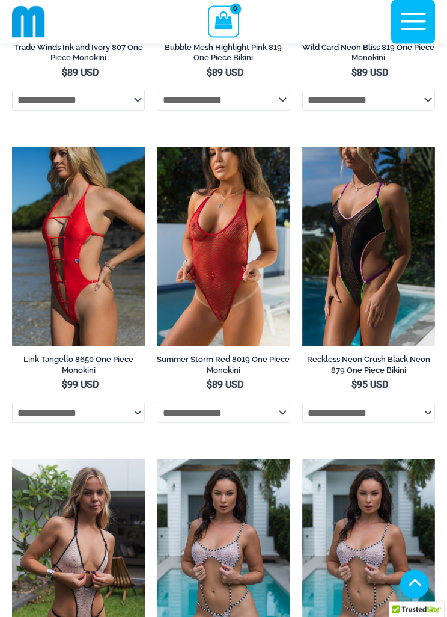
scroll to position [673, 0]
click at [134, 408] on select "**********" at bounding box center [78, 412] width 133 height 20
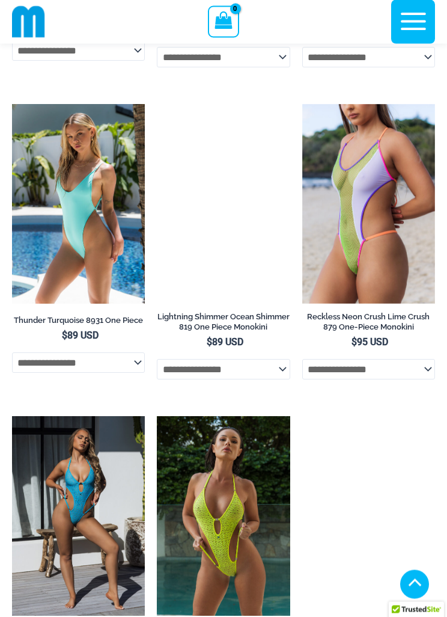
scroll to position [1965, 0]
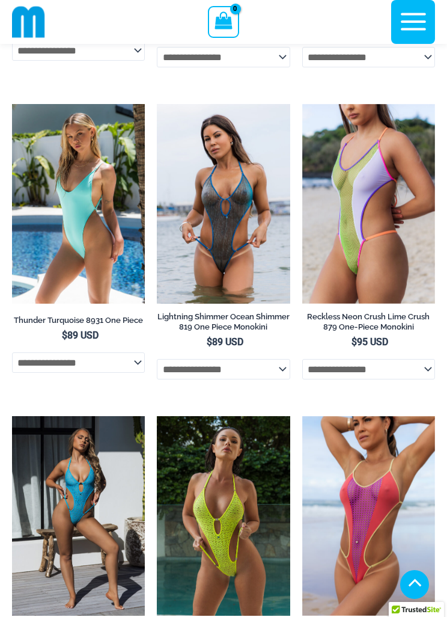
click at [132, 372] on select "**********" at bounding box center [78, 362] width 133 height 20
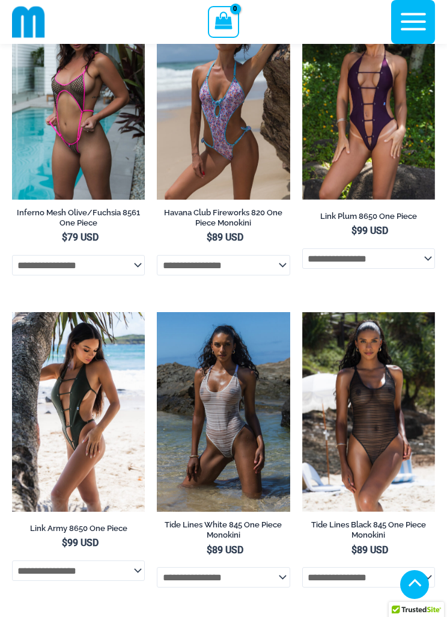
scroll to position [1444, 0]
